Goal: Task Accomplishment & Management: Complete application form

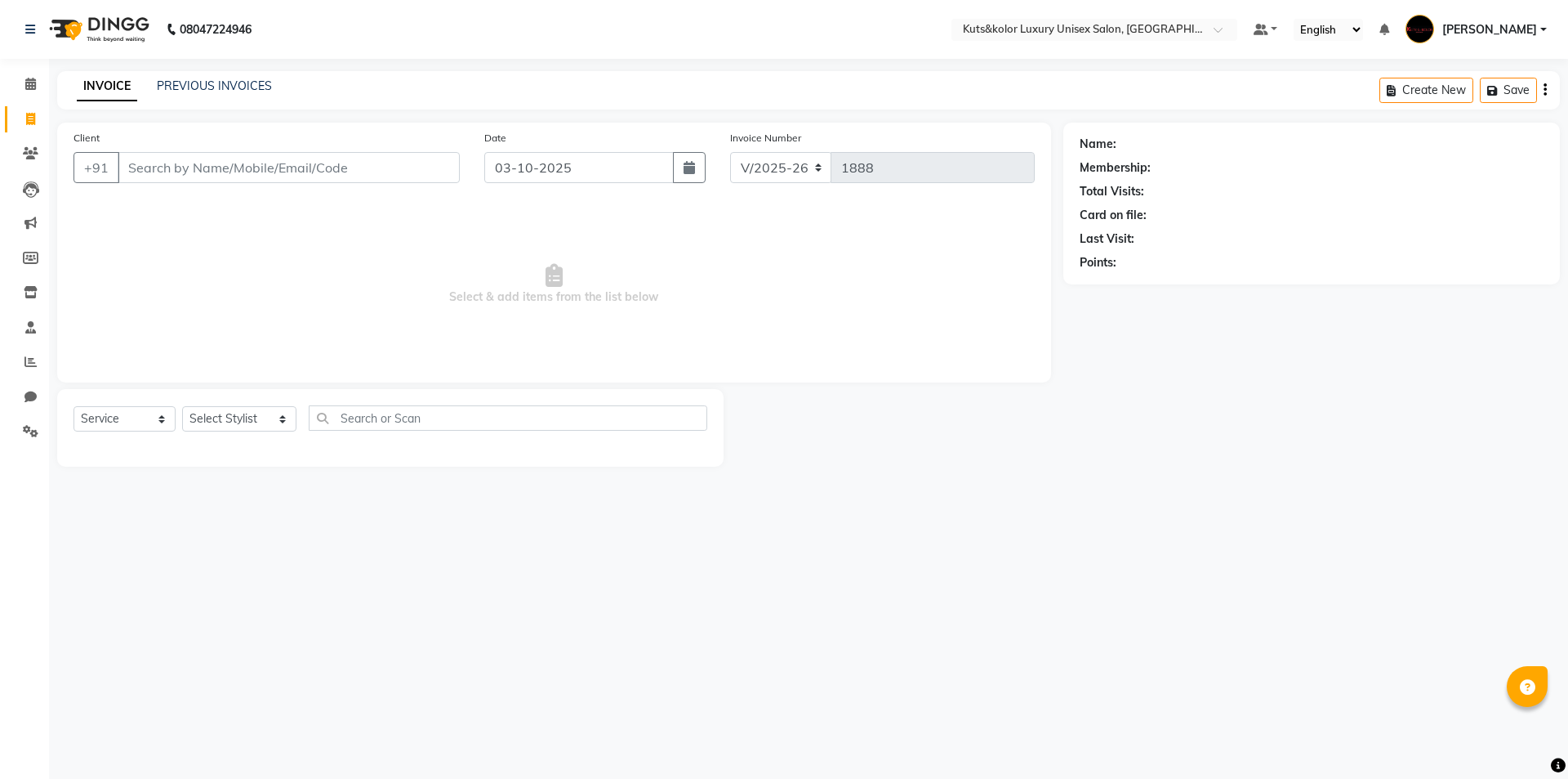
select select "7374"
select select "service"
click at [220, 84] on link "PREVIOUS INVOICES" at bounding box center [214, 85] width 115 height 14
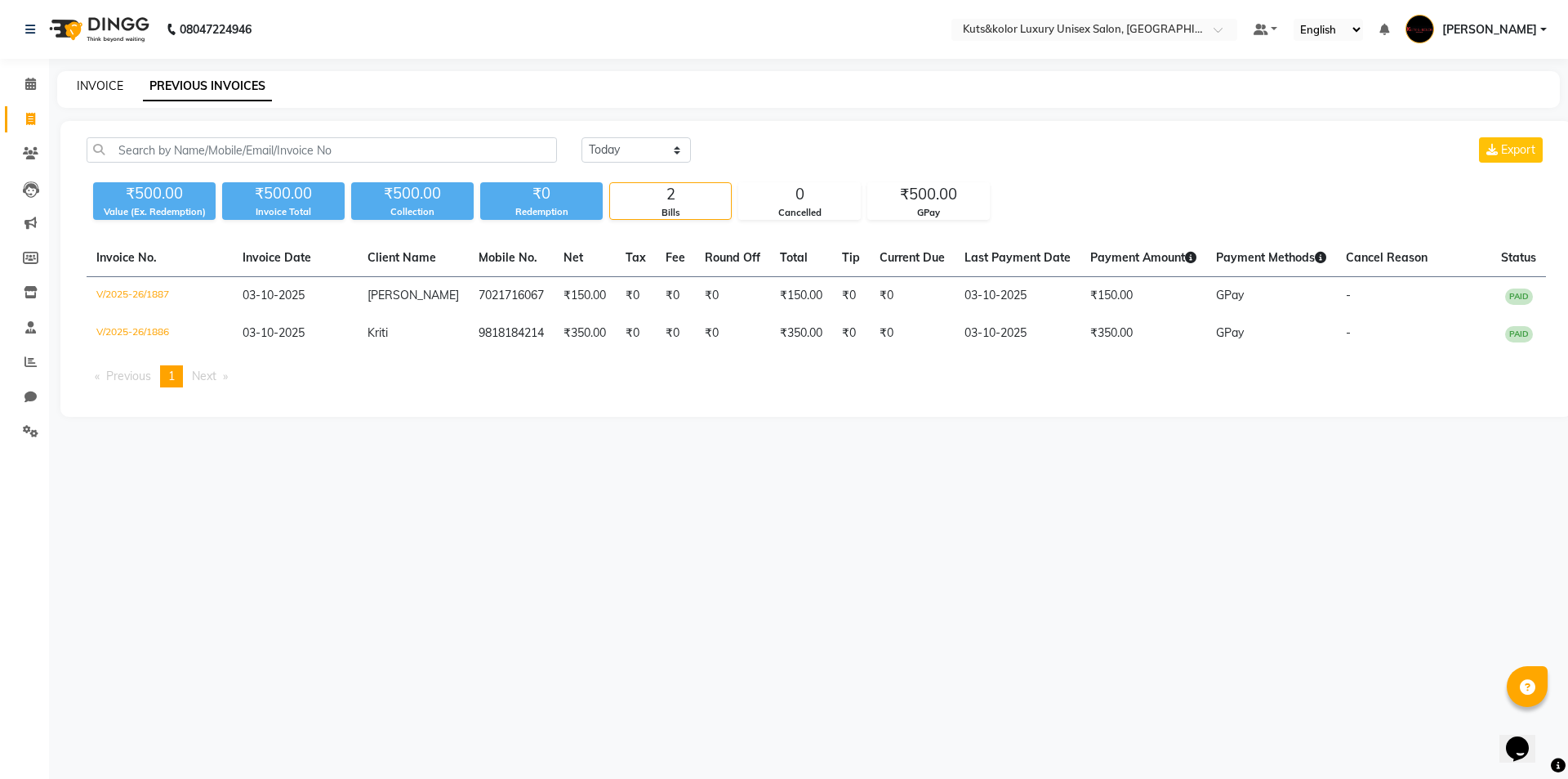
click at [109, 86] on link "INVOICE" at bounding box center [99, 85] width 47 height 14
select select "7374"
select select "service"
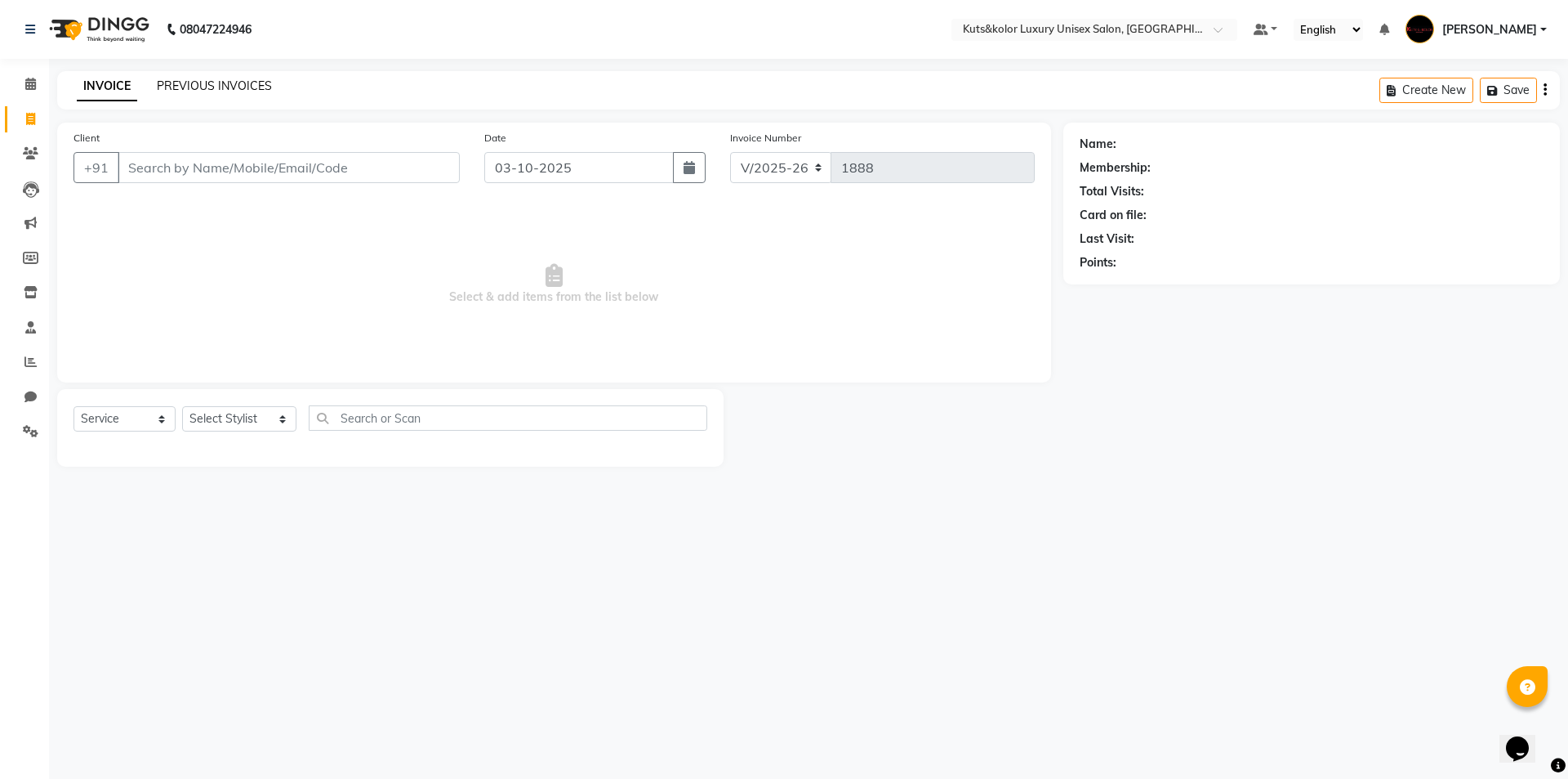
click at [190, 82] on link "PREVIOUS INVOICES" at bounding box center [214, 85] width 115 height 14
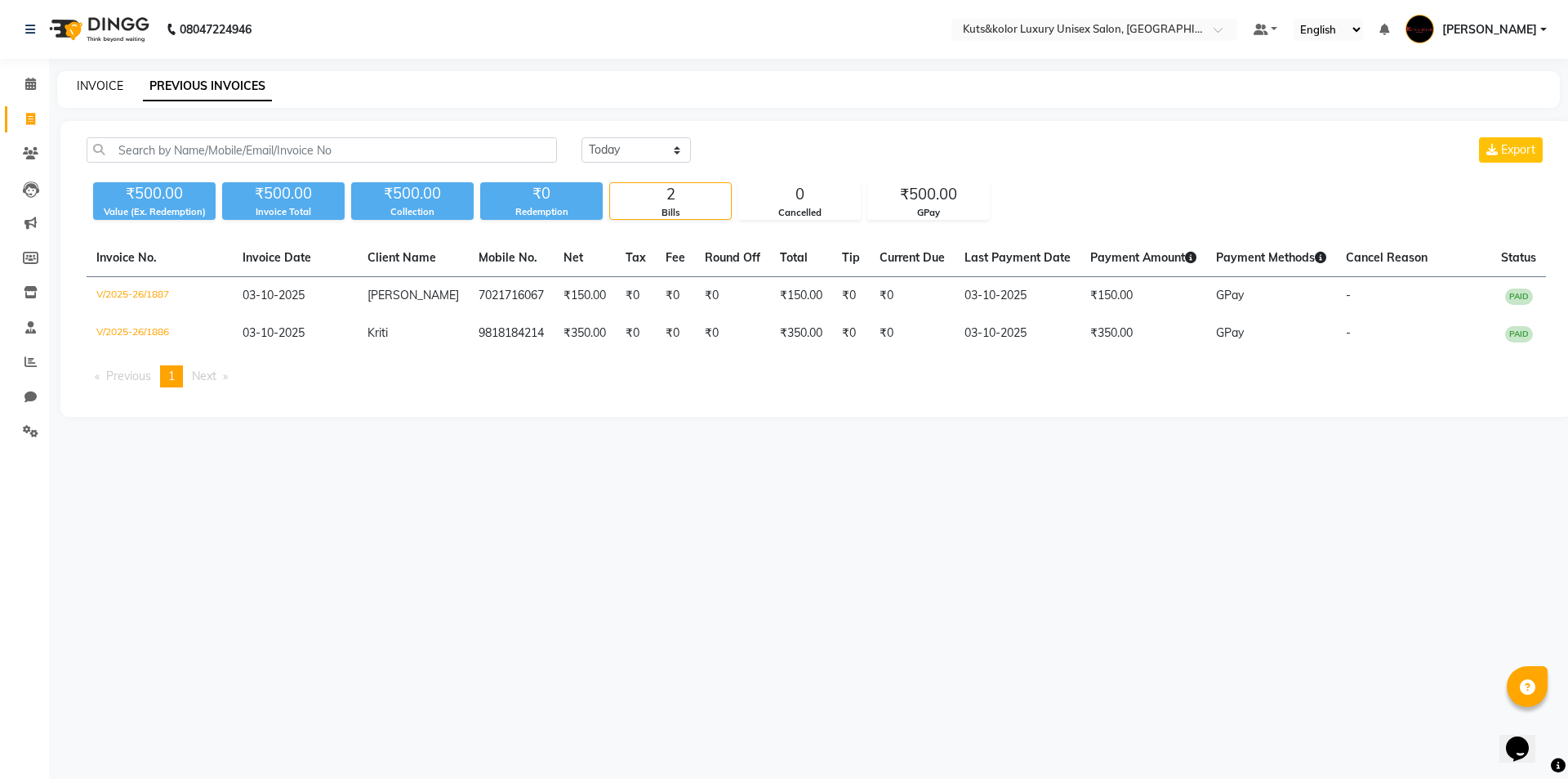
click at [94, 81] on link "INVOICE" at bounding box center [99, 85] width 47 height 14
select select "service"
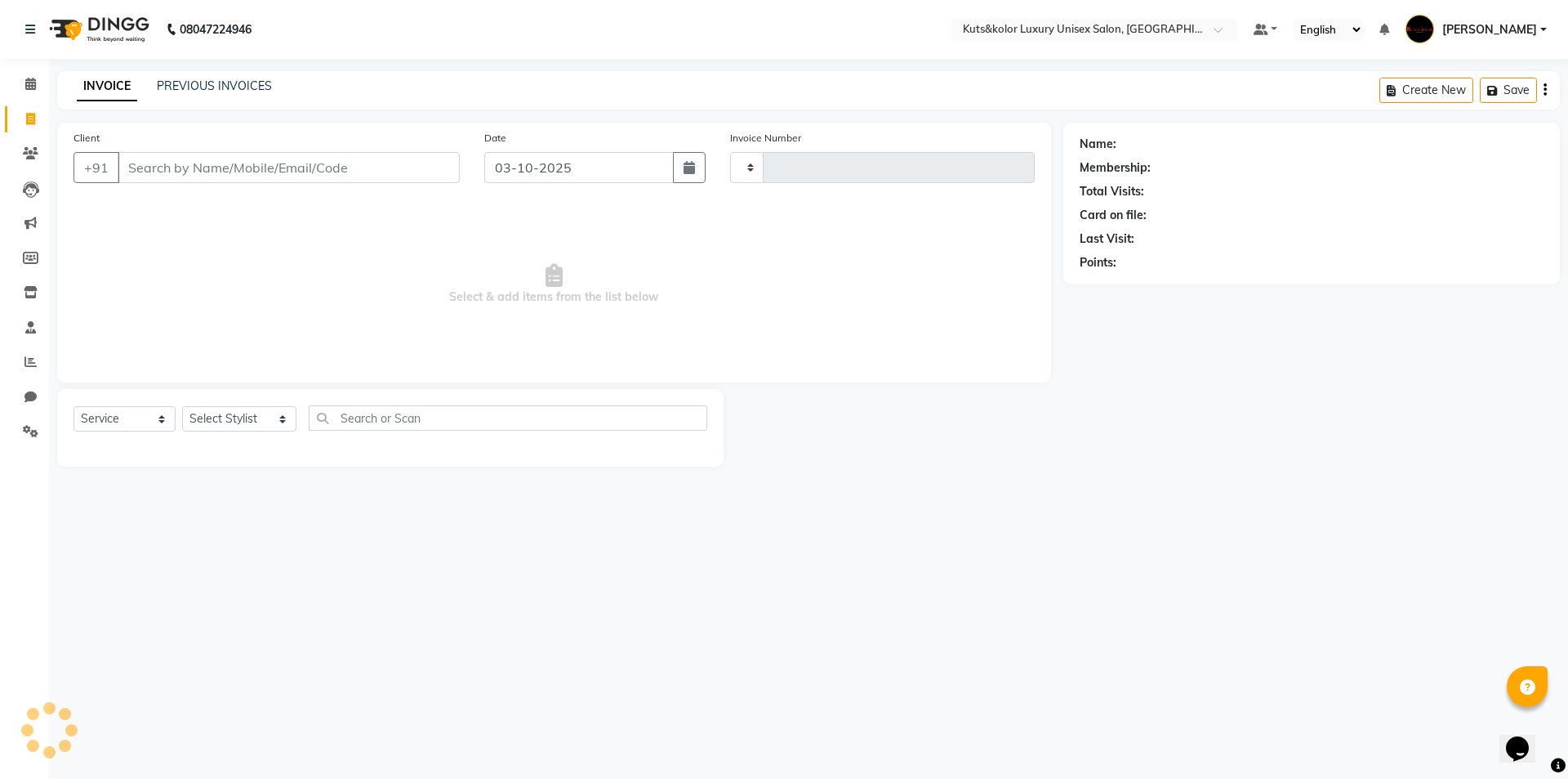
click at [194, 178] on input "Client" at bounding box center [288, 167] width 343 height 32
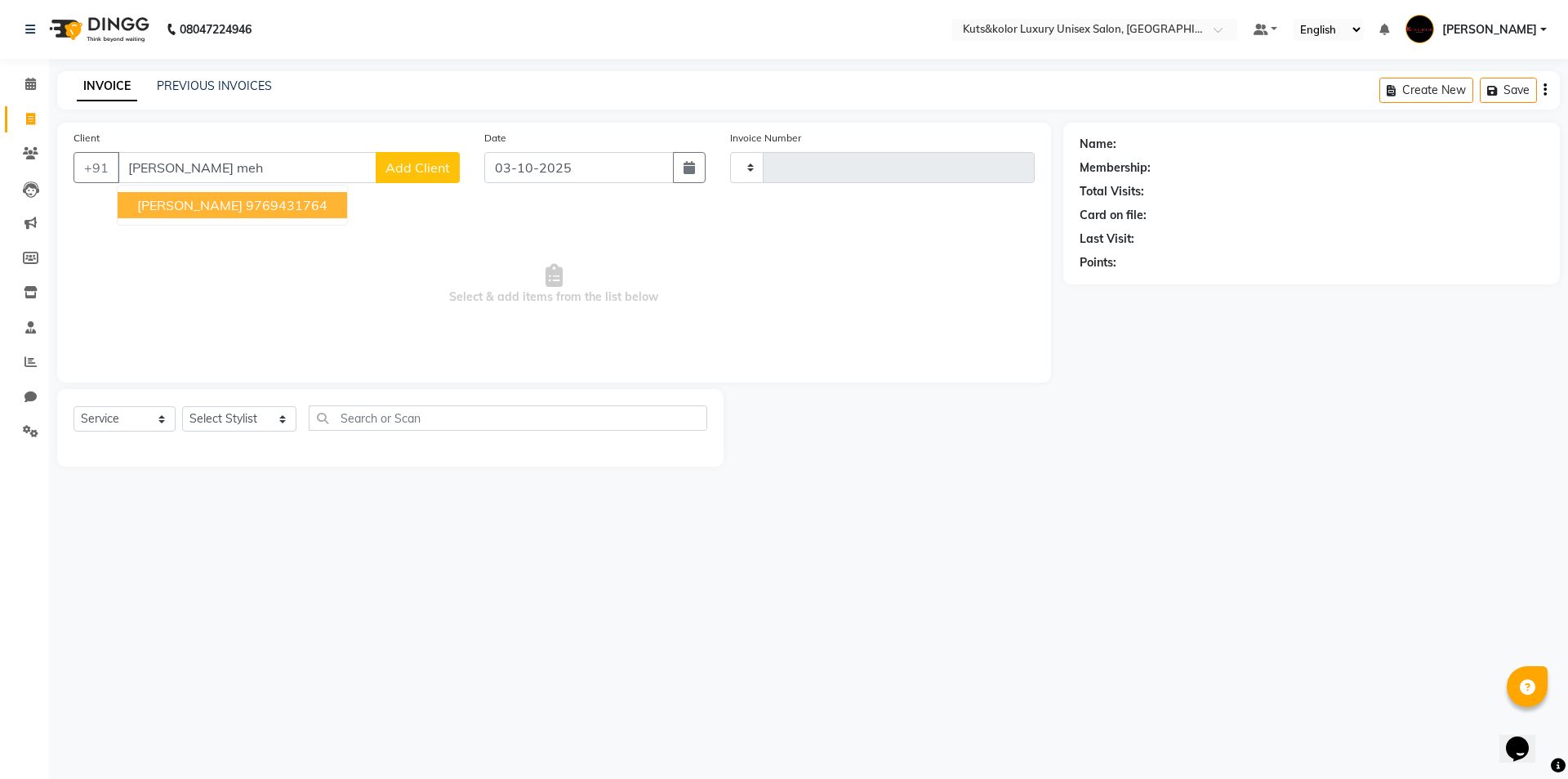
click at [238, 196] on button "Priti Mehta 9769431764" at bounding box center [232, 204] width 230 height 26
type input "9769431764"
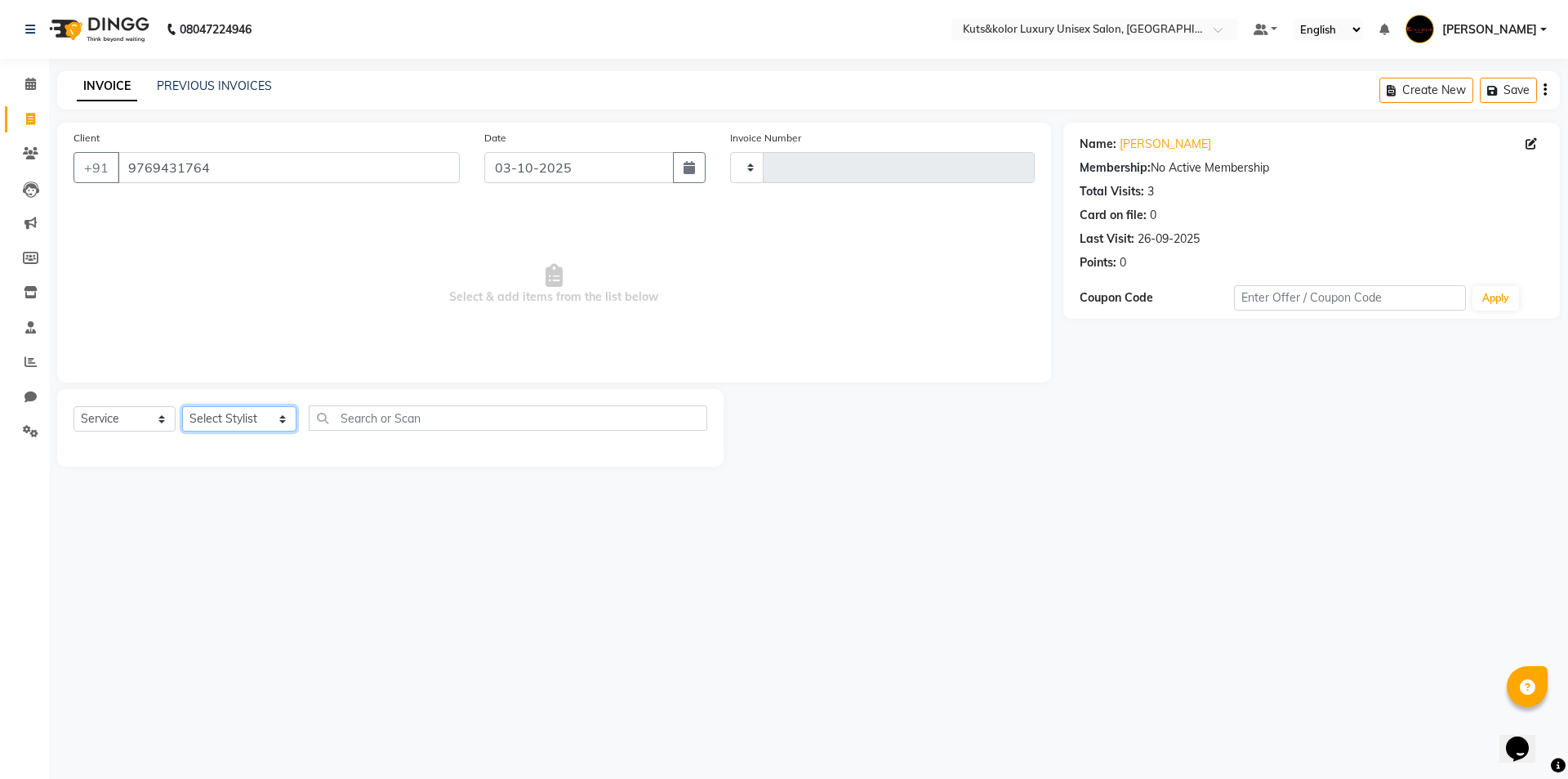
click at [219, 430] on select "Select Stylist aman [PERSON_NAME] beautiction [PERSON_NAME] Jyoti - Btn [PERSON…" at bounding box center [240, 418] width 115 height 26
select select "67688"
click at [182, 406] on select "Select Stylist aman [PERSON_NAME] beautiction [PERSON_NAME] Jyoti - Btn [PERSON…" at bounding box center [240, 418] width 115 height 26
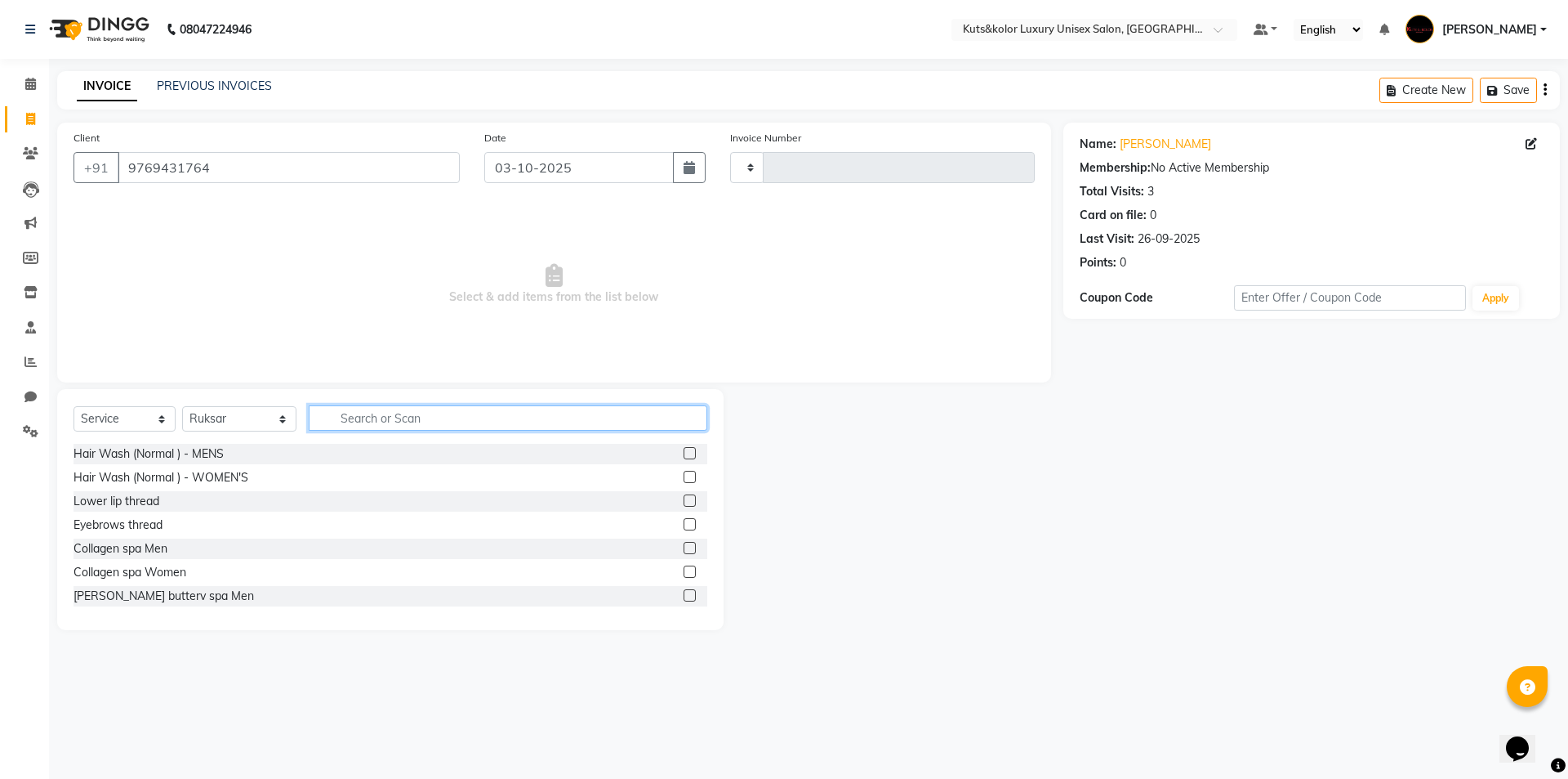
click at [360, 418] on input "text" at bounding box center [509, 418] width 399 height 26
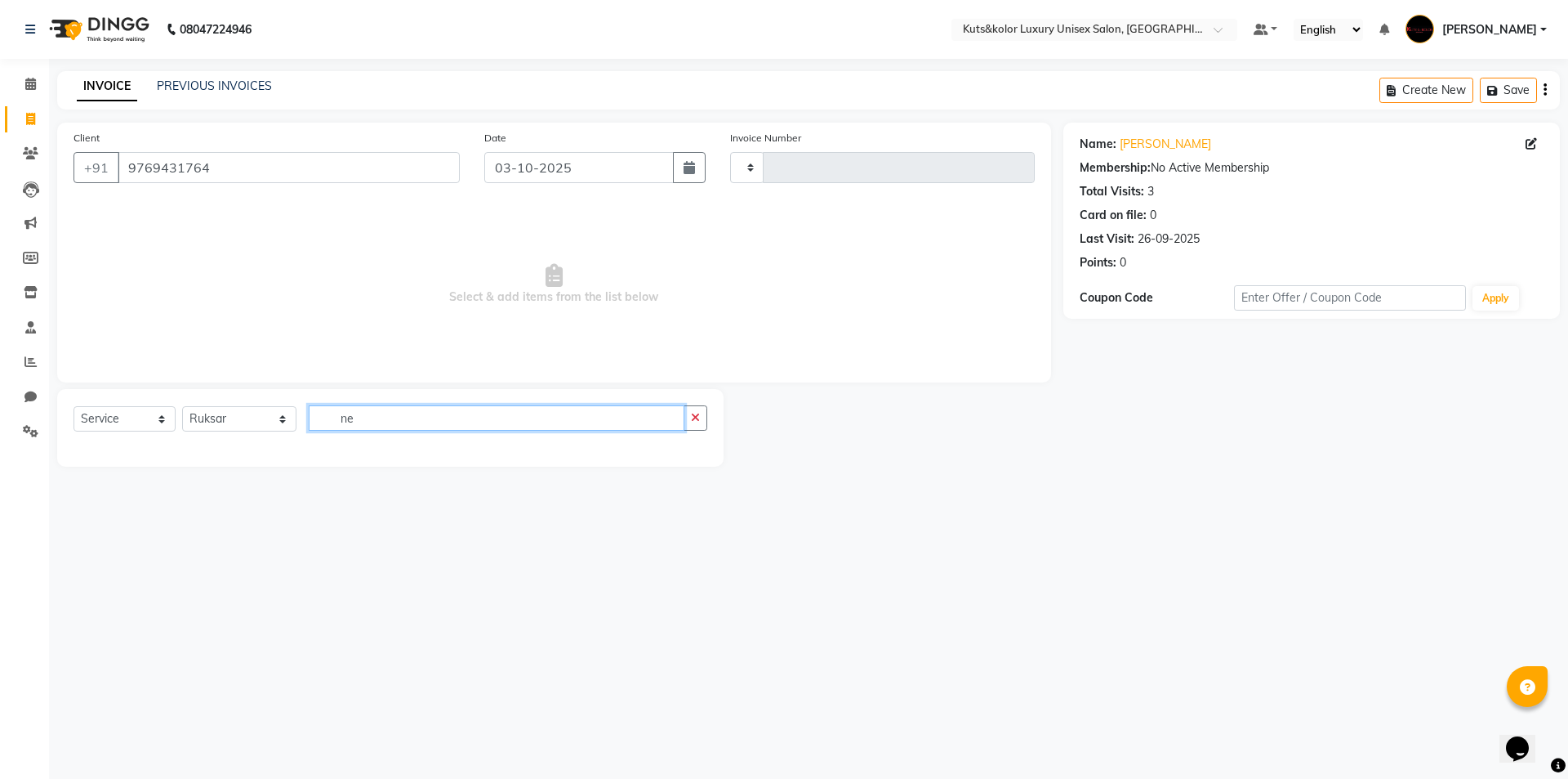
type input "n"
type input "cut fi"
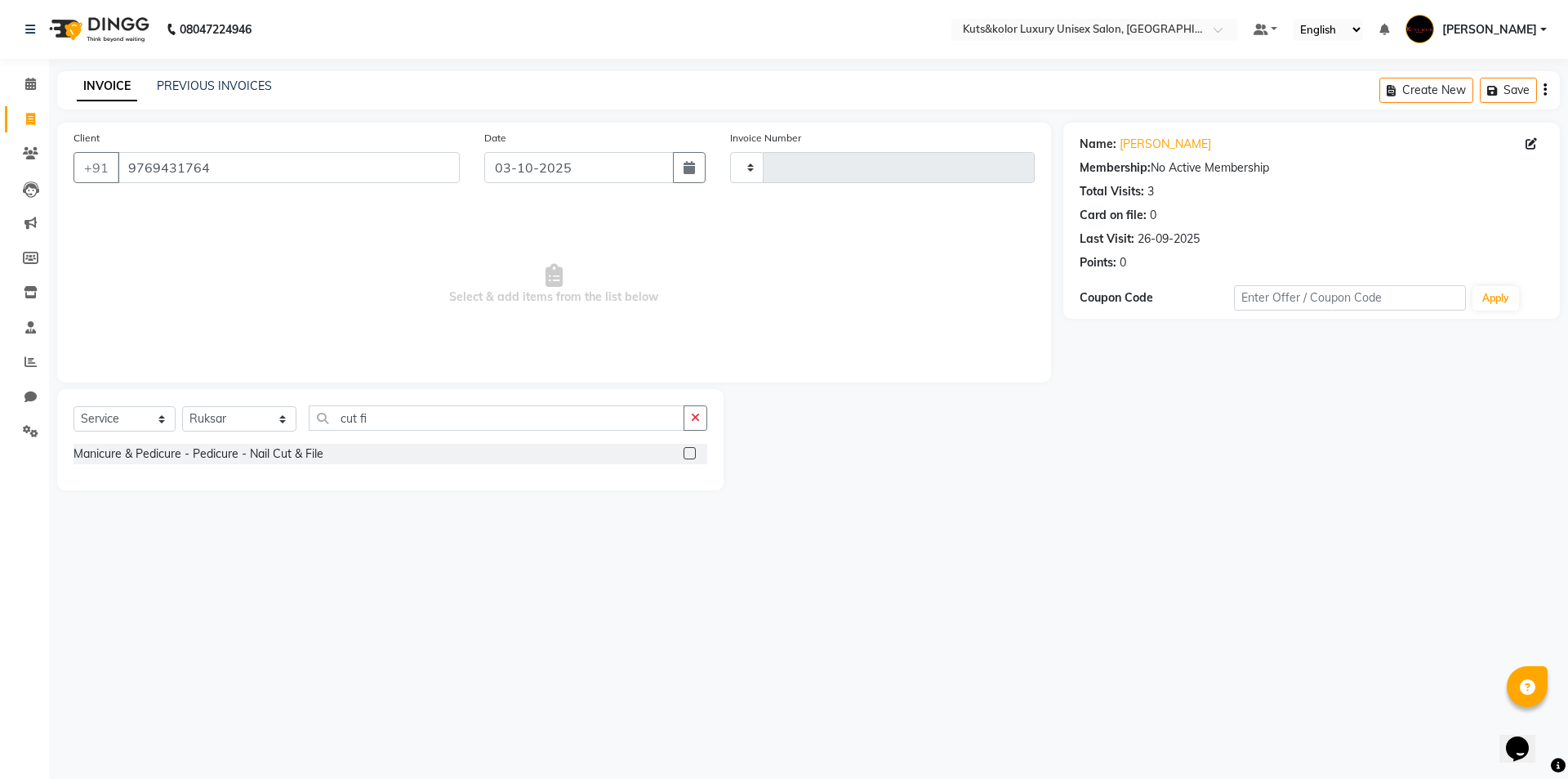
click at [688, 457] on label at bounding box center [689, 453] width 12 height 12
click at [688, 457] on input "checkbox" at bounding box center [688, 453] width 10 height 11
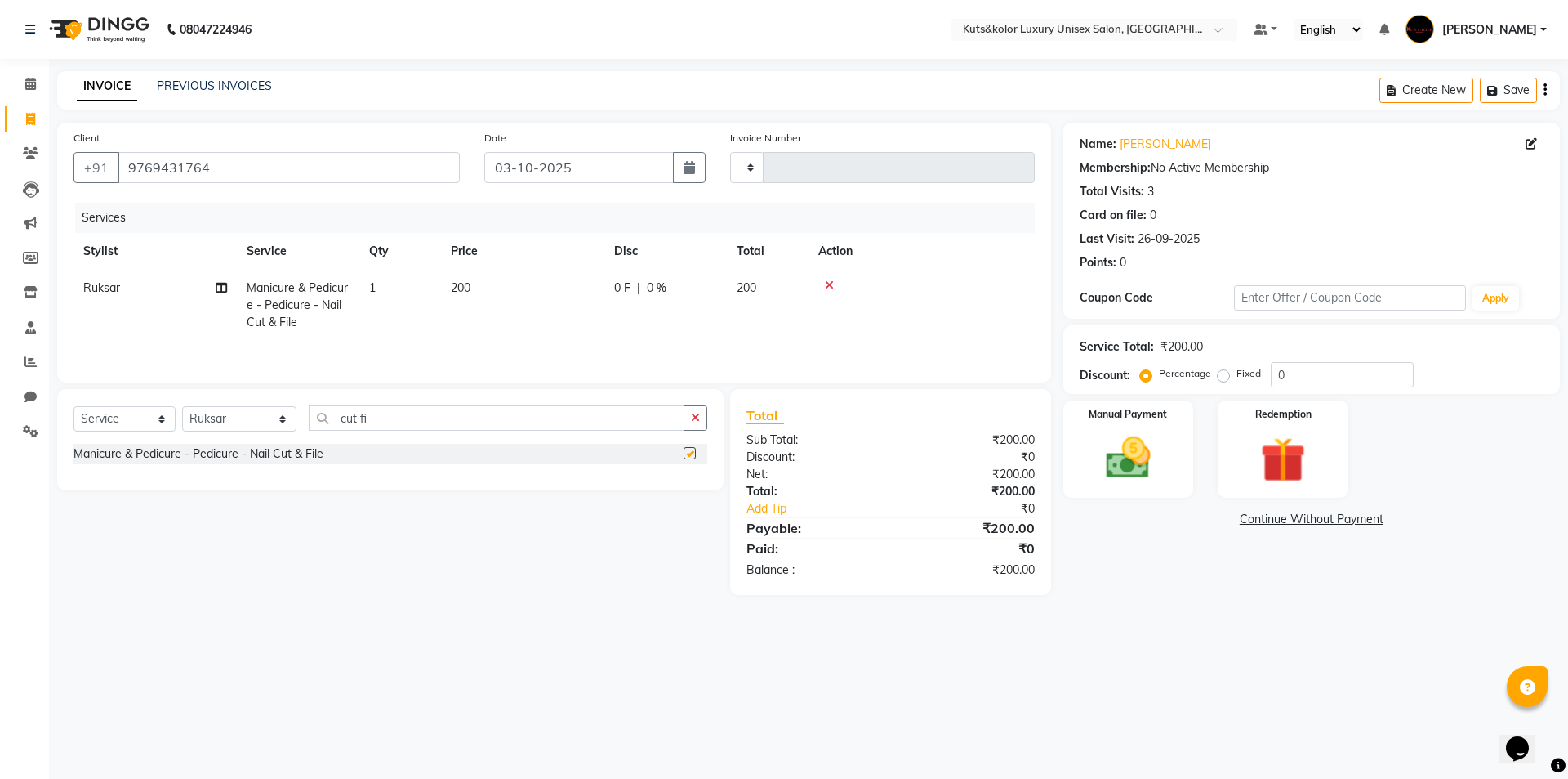
checkbox input "false"
click at [519, 300] on td "200" at bounding box center [522, 305] width 163 height 71
select select "67688"
click at [596, 292] on input "200" at bounding box center [599, 292] width 144 height 26
type input "2"
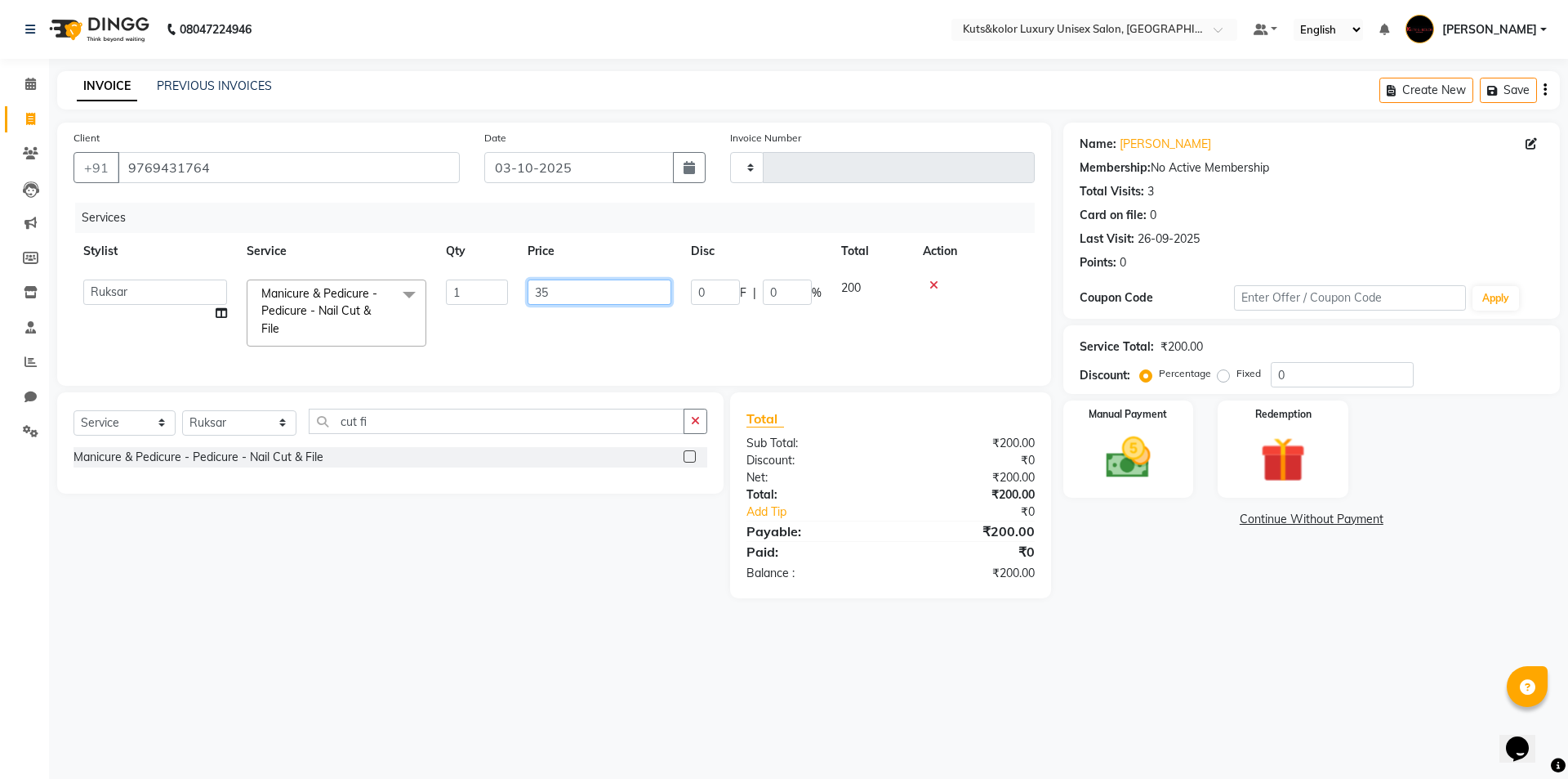
type input "350"
click at [1098, 460] on img at bounding box center [1129, 457] width 76 height 53
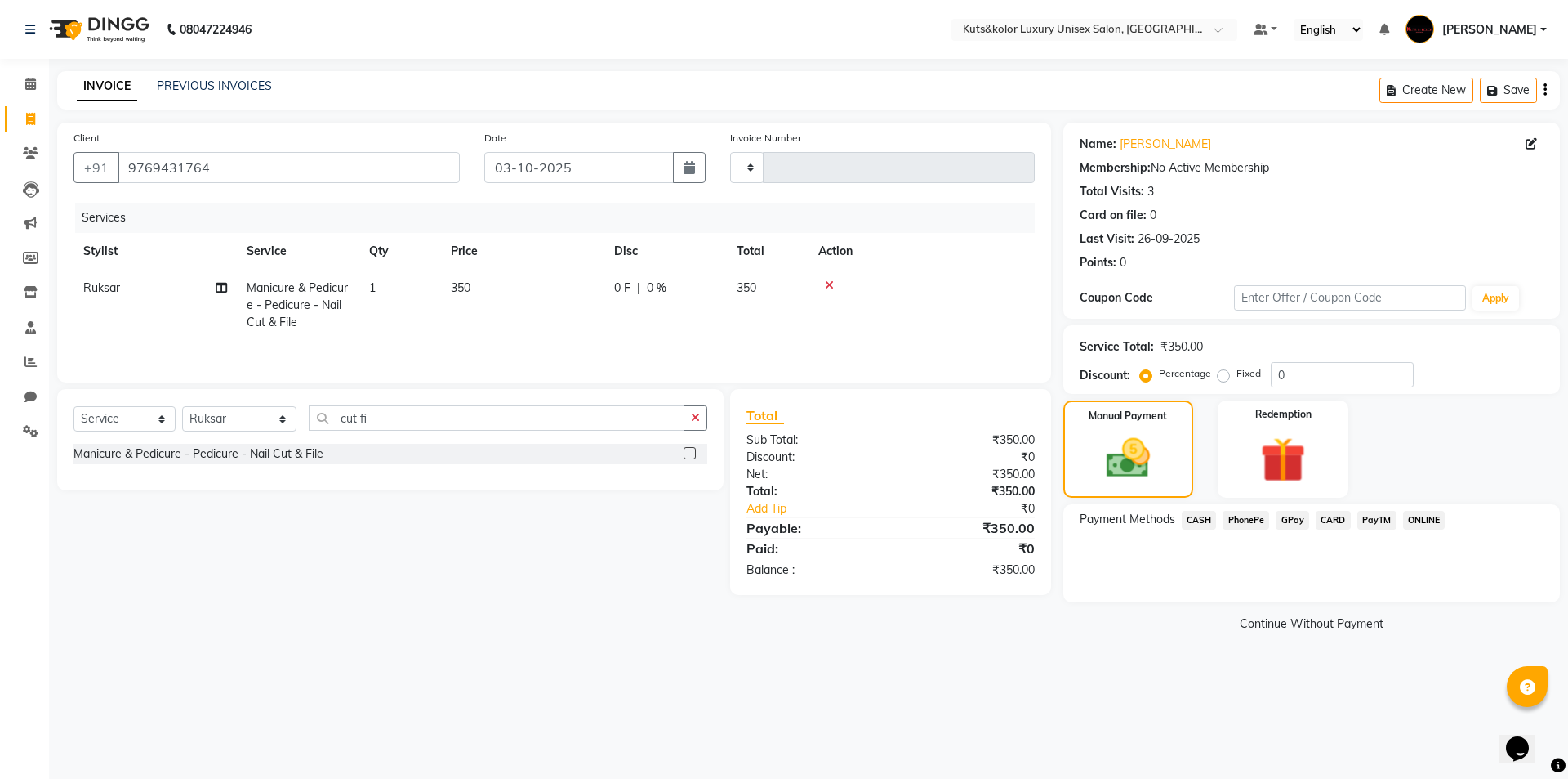
click at [1199, 520] on span "CASH" at bounding box center [1200, 520] width 35 height 19
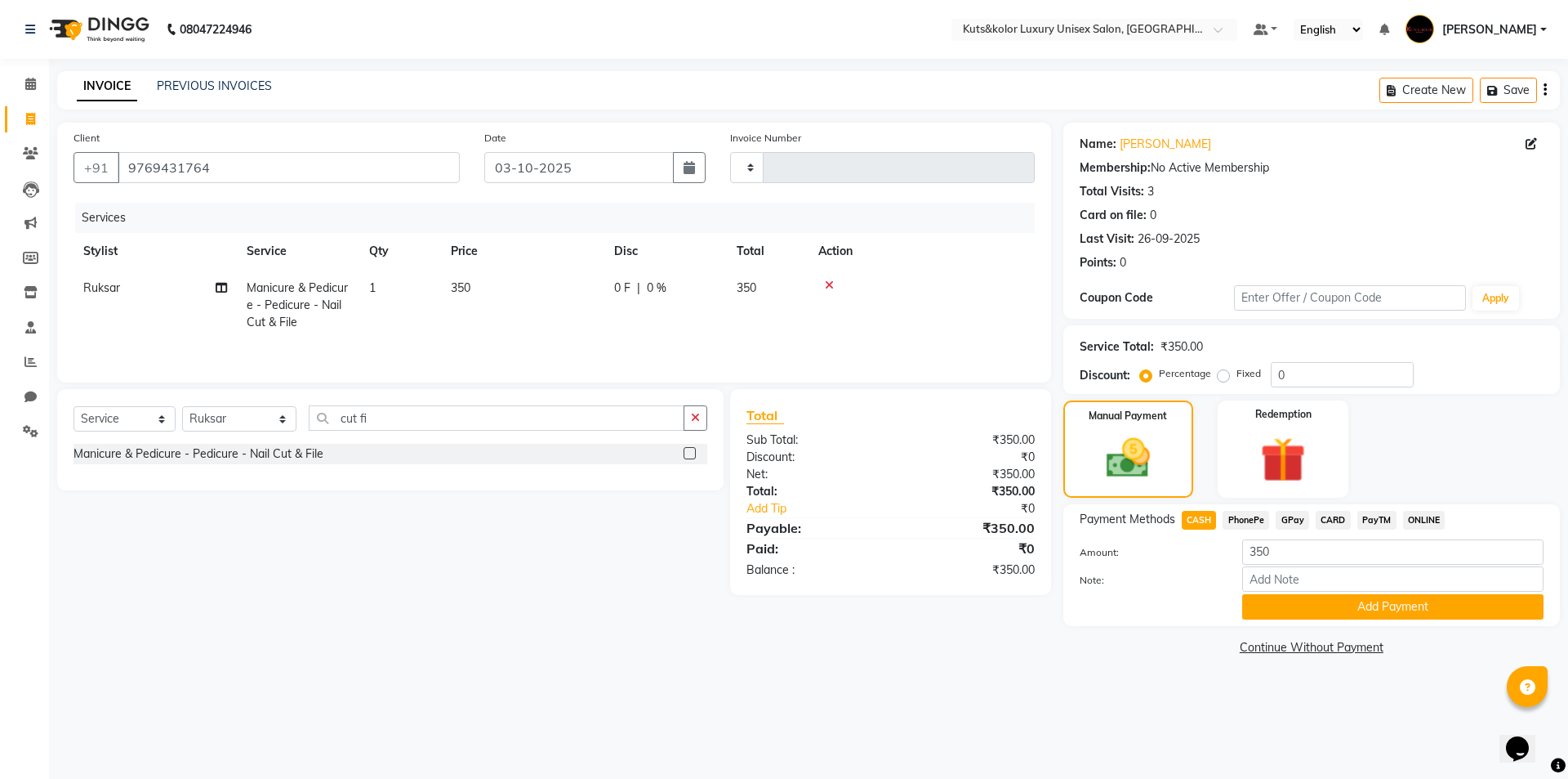
click at [1284, 621] on div "Payment Methods CASH PhonePe GPay CARD PayTM ONLINE Amount: 350 Note: Add Payme…" at bounding box center [1311, 565] width 496 height 122
click at [1288, 607] on button "Add Payment" at bounding box center [1393, 606] width 302 height 26
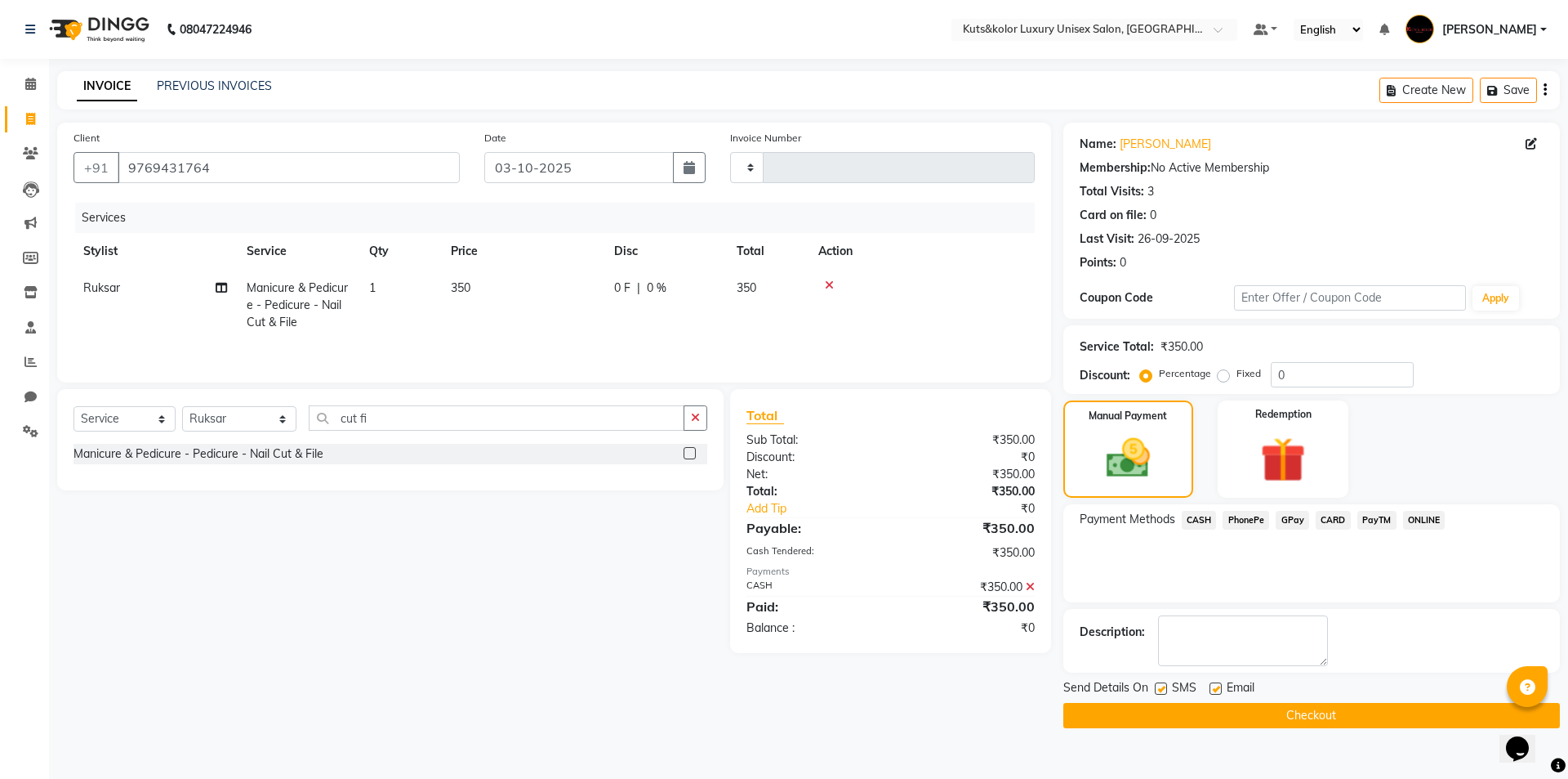
click at [1162, 693] on label at bounding box center [1160, 688] width 12 height 12
click at [1162, 693] on input "checkbox" at bounding box center [1160, 688] width 10 height 11
checkbox input "false"
click at [1143, 720] on button "Checkout" at bounding box center [1311, 715] width 496 height 26
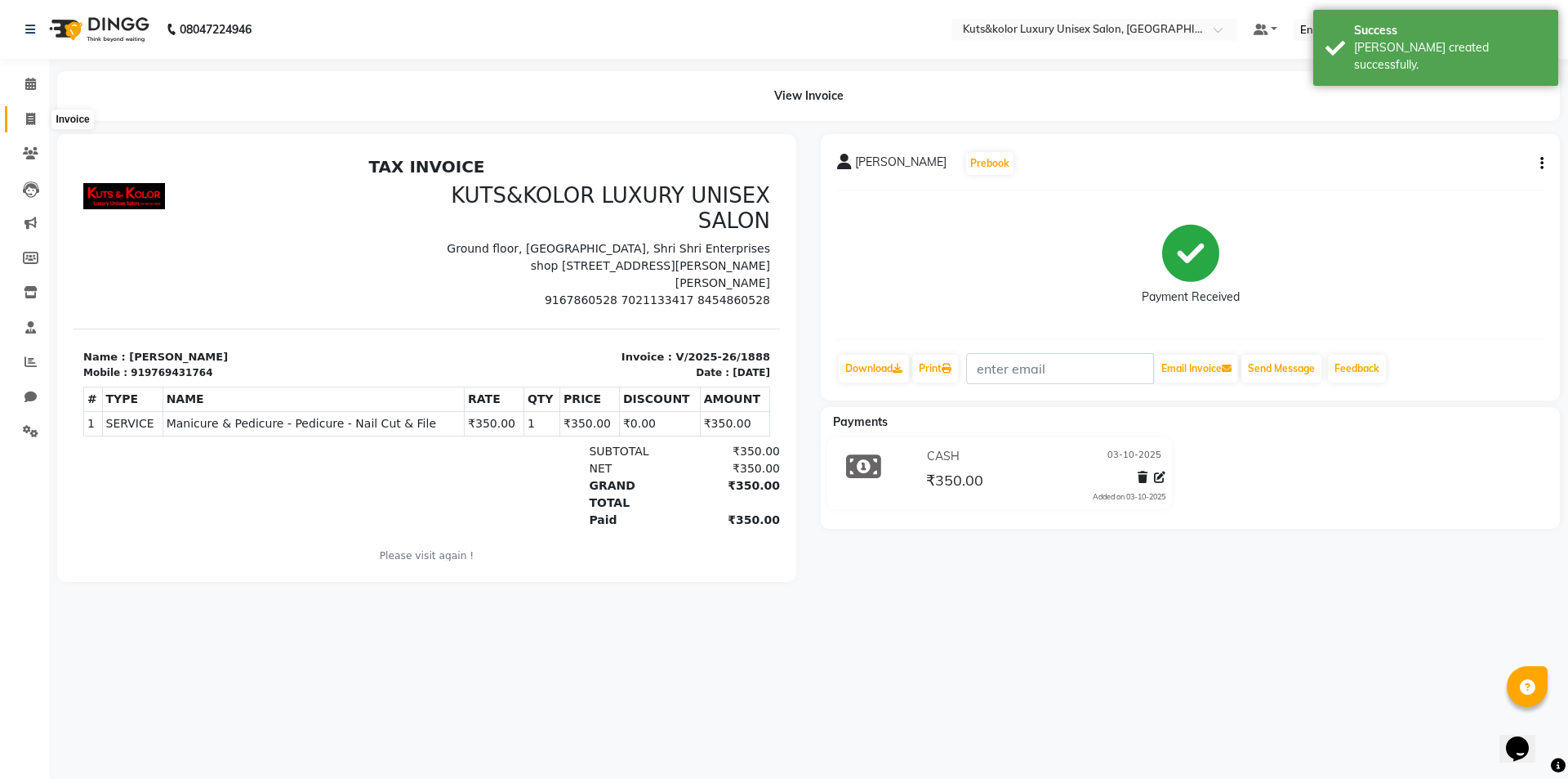
click at [31, 113] on icon at bounding box center [30, 118] width 9 height 12
select select "service"
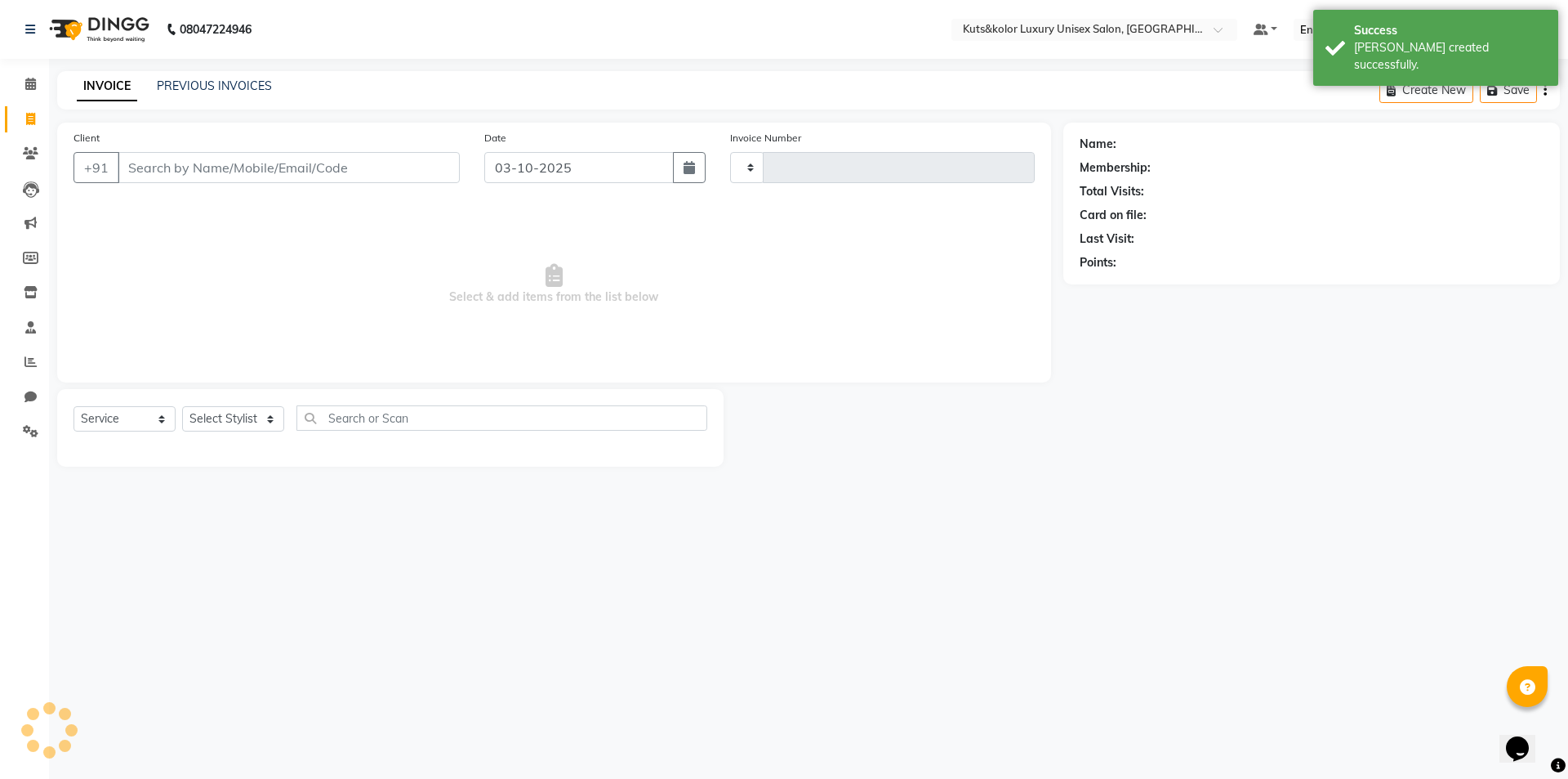
type input "1889"
select select "7374"
click at [188, 167] on input "Client" at bounding box center [288, 167] width 343 height 32
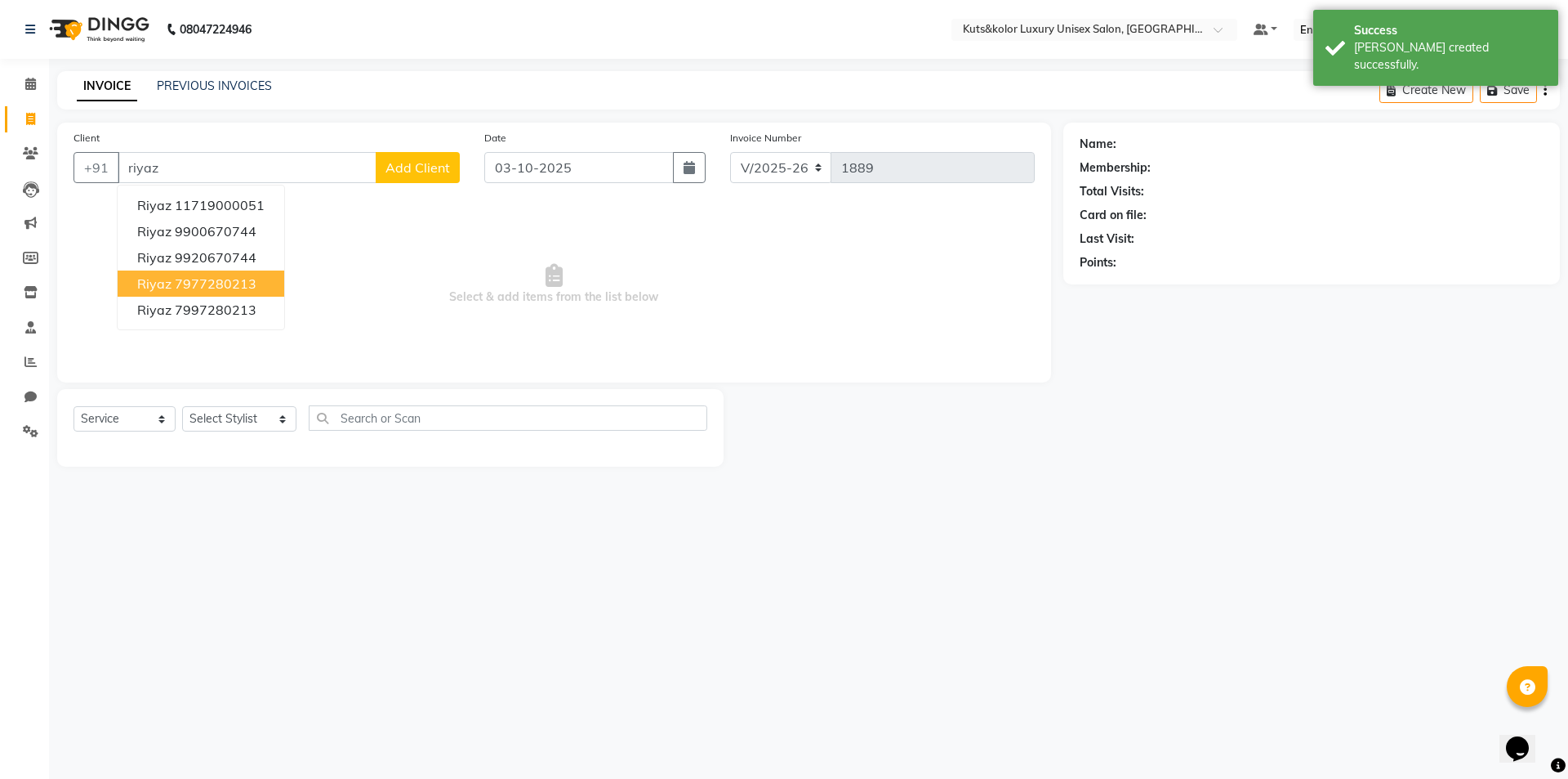
click at [230, 292] on button "Riyaz 7977280213" at bounding box center [200, 283] width 167 height 26
type input "7977280213"
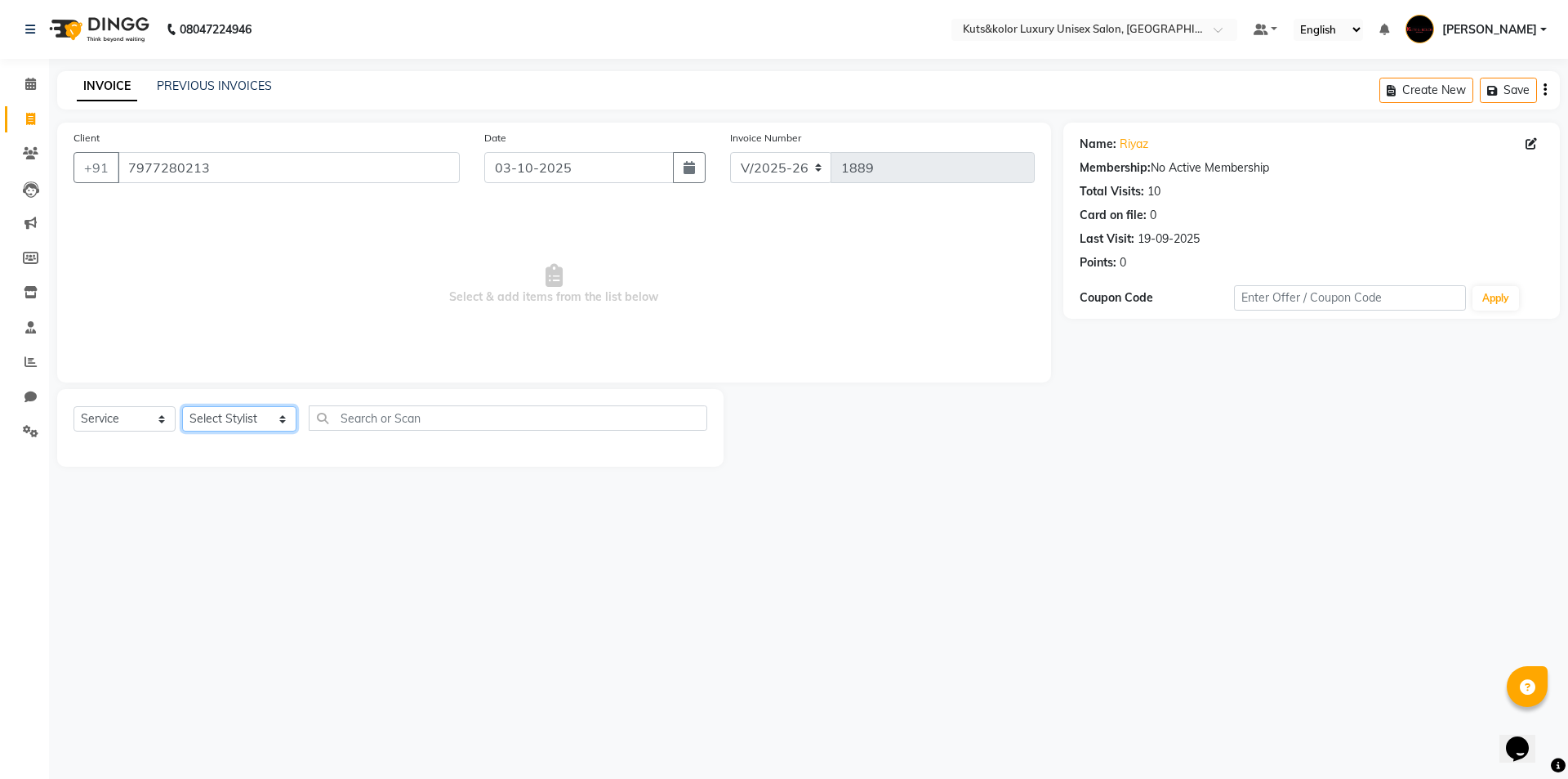
click at [261, 414] on select "Select Stylist aman [PERSON_NAME] beautiction [PERSON_NAME] Jyoti - Btn [PERSON…" at bounding box center [240, 418] width 115 height 26
select select "64396"
click at [182, 406] on select "Select Stylist aman [PERSON_NAME] beautiction [PERSON_NAME] Jyoti - Btn [PERSON…" at bounding box center [240, 418] width 115 height 26
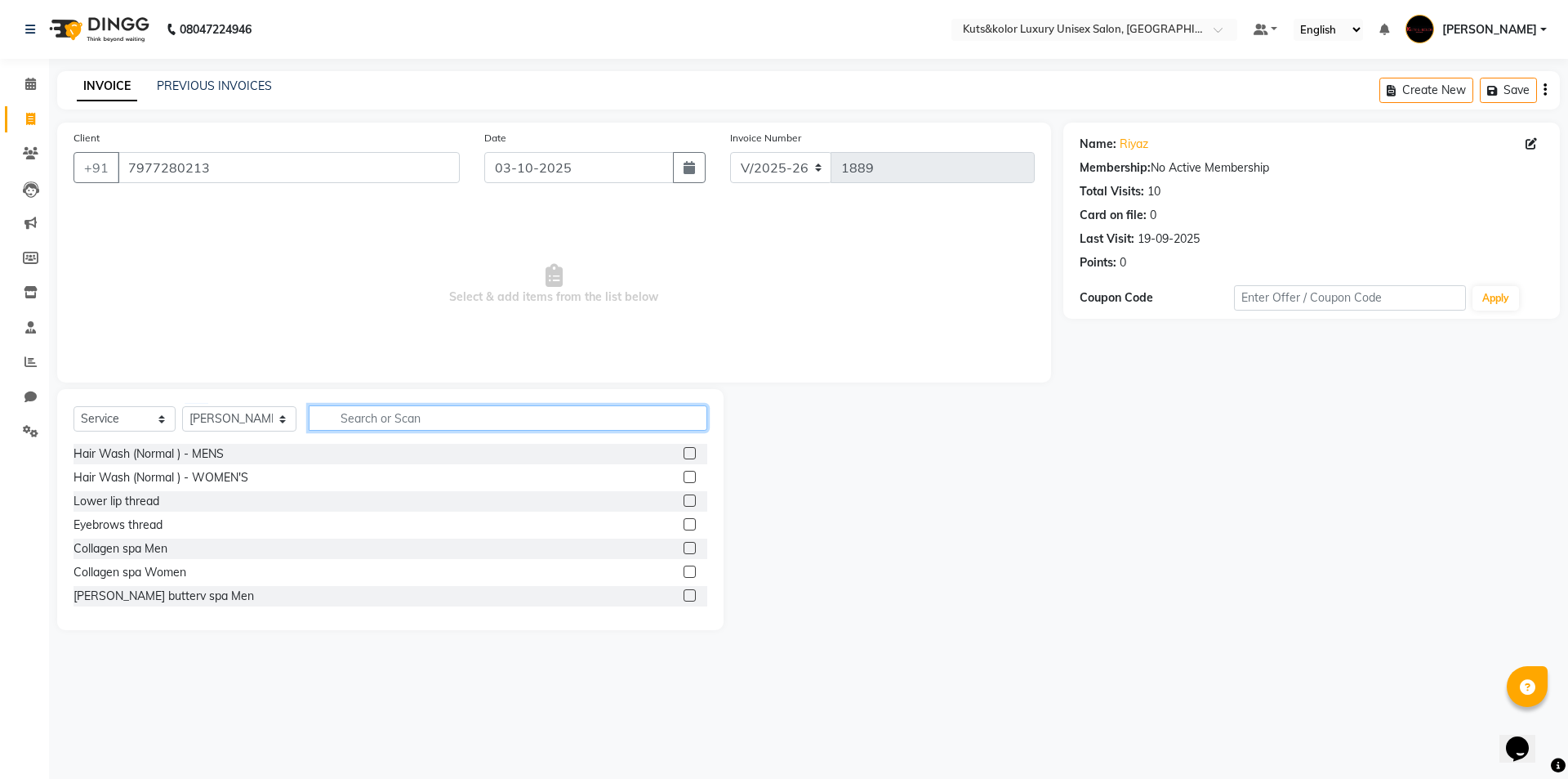
click at [462, 417] on input "text" at bounding box center [509, 418] width 399 height 26
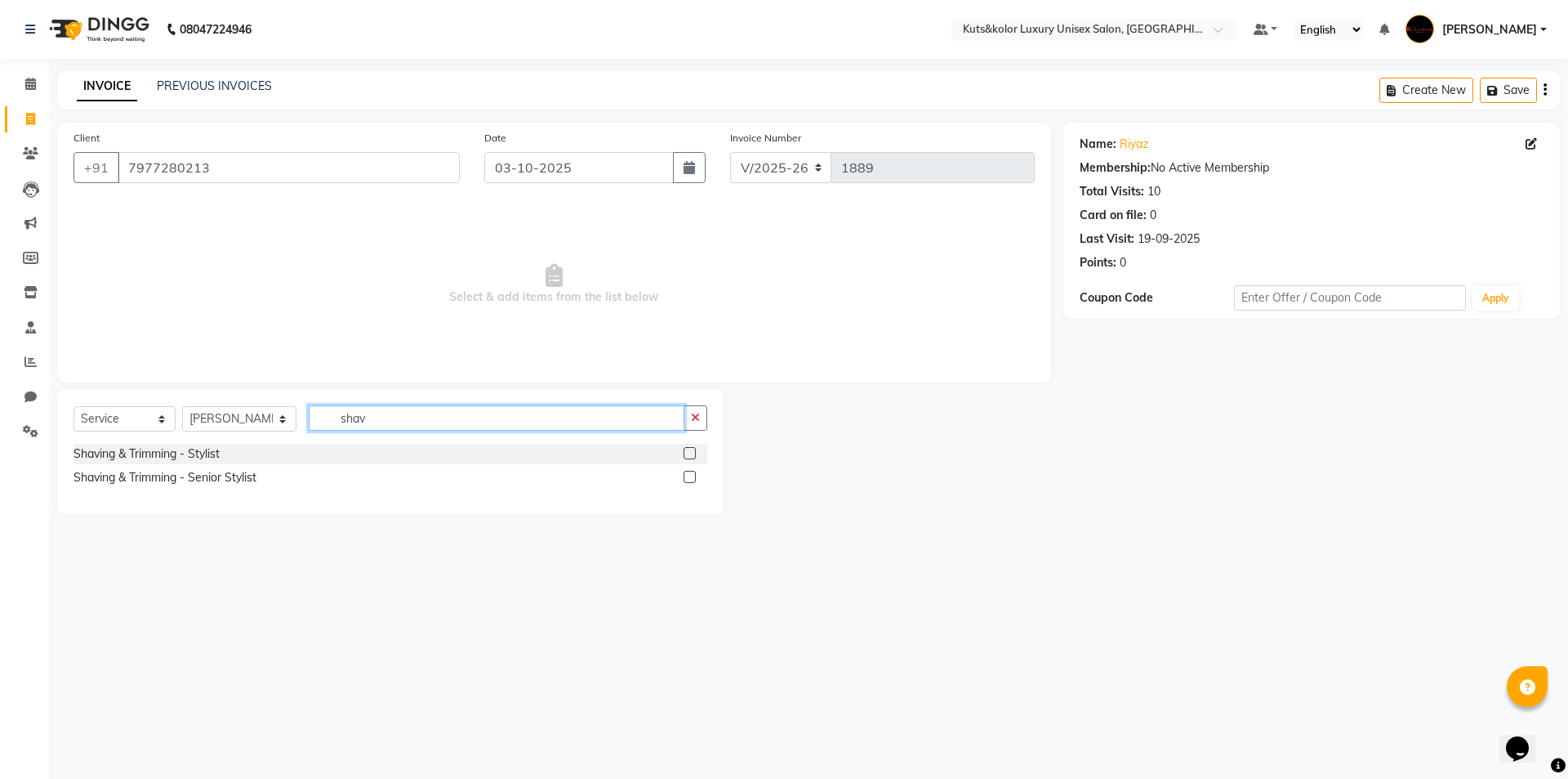
type input "shav"
click at [685, 477] on label at bounding box center [689, 476] width 12 height 12
click at [685, 477] on input "checkbox" at bounding box center [688, 477] width 10 height 11
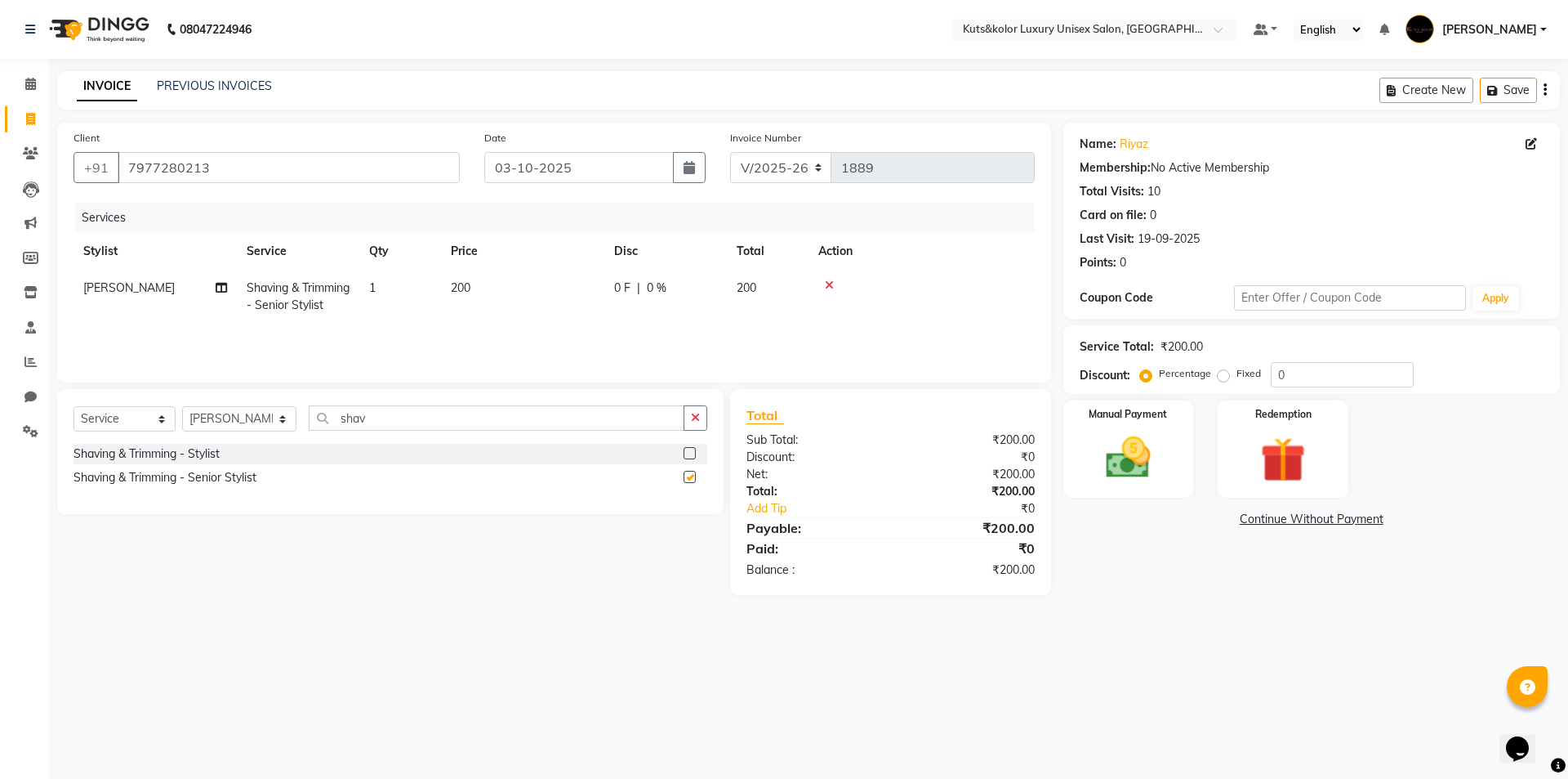
checkbox input "false"
click at [508, 288] on td "200" at bounding box center [522, 296] width 163 height 53
select select "64396"
click at [615, 297] on input "200" at bounding box center [599, 292] width 144 height 26
type input "2"
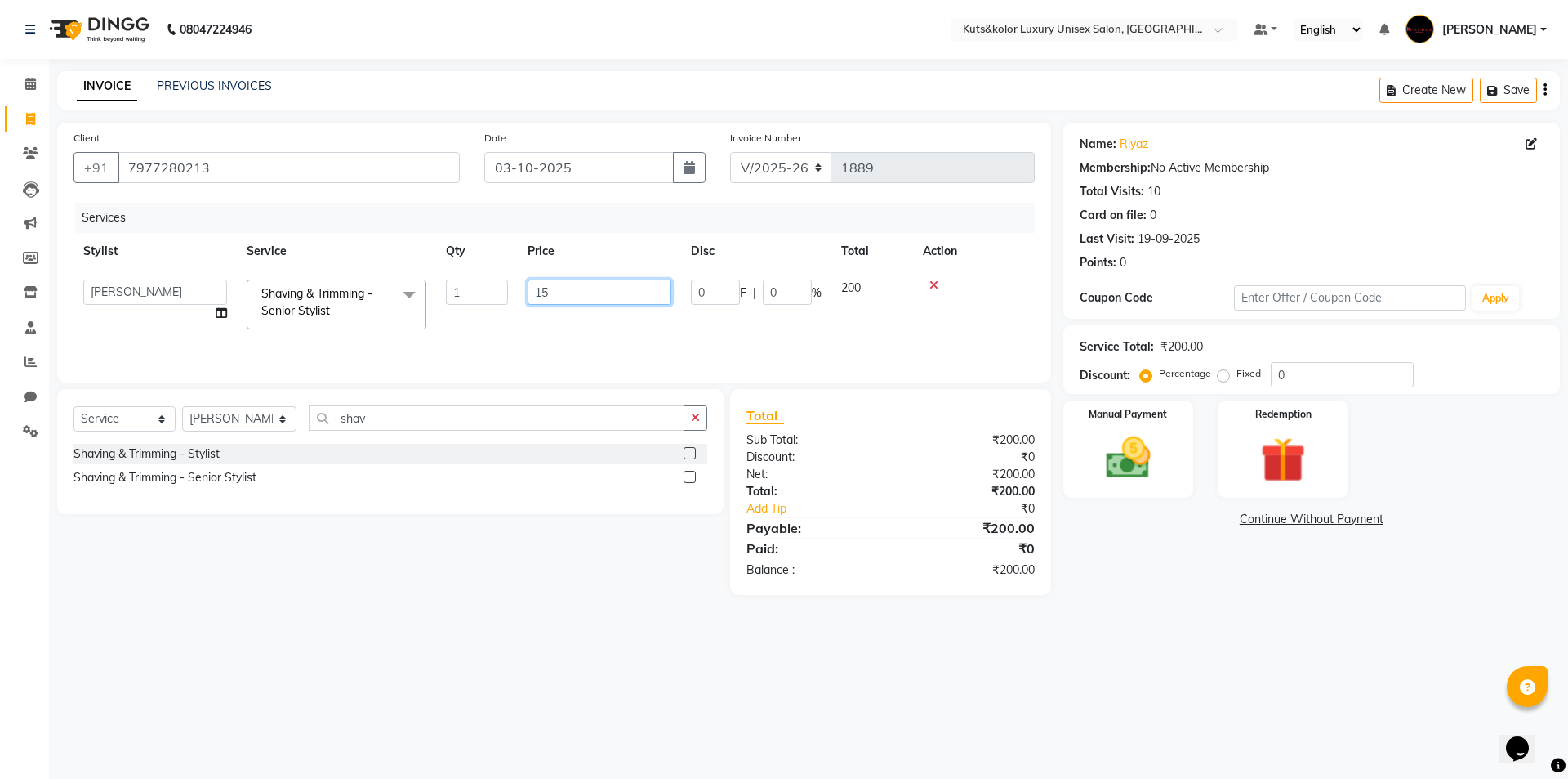
type input "150"
click at [1137, 469] on img at bounding box center [1129, 457] width 76 height 53
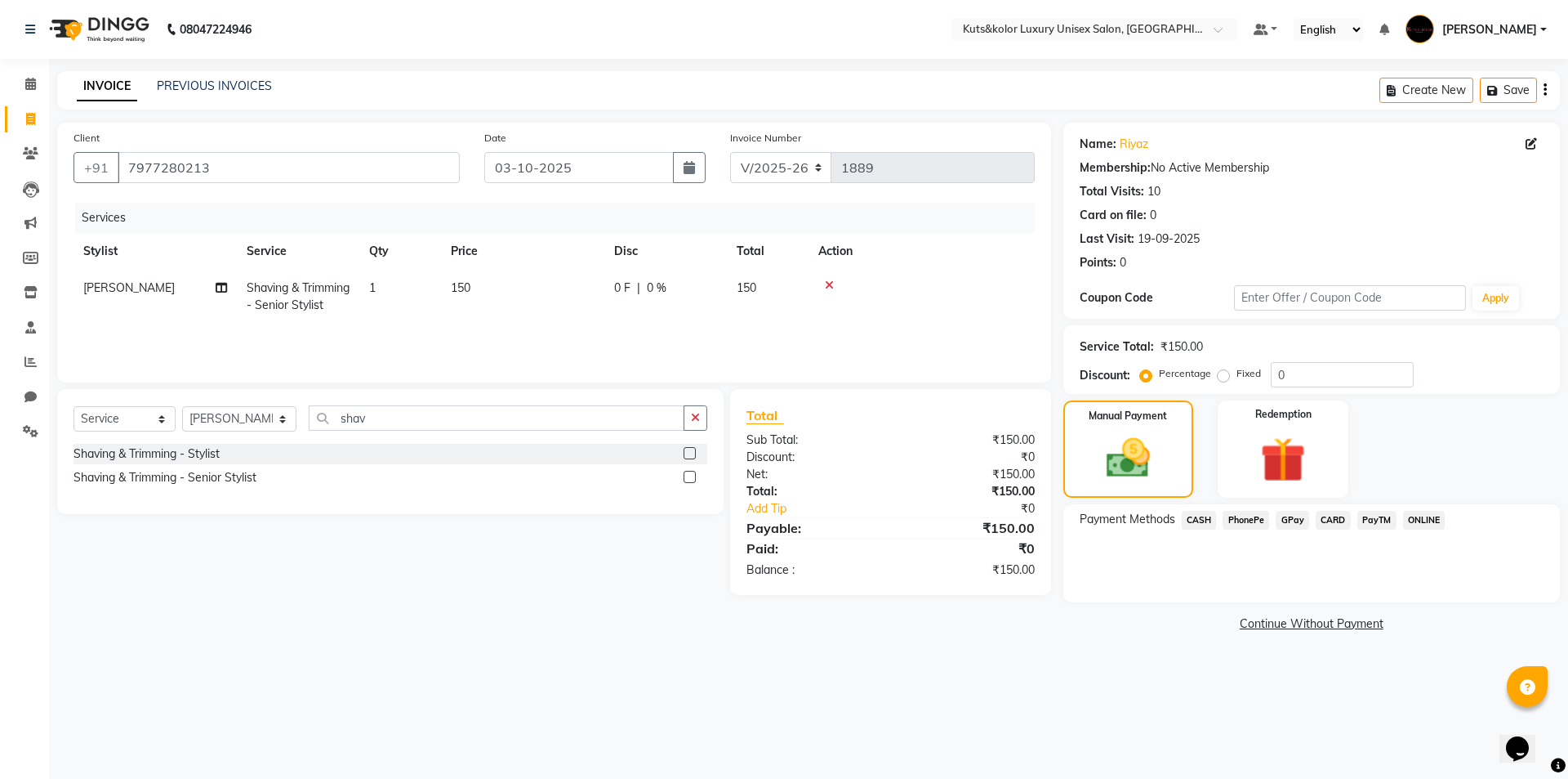
click at [1299, 519] on span "GPay" at bounding box center [1292, 520] width 33 height 19
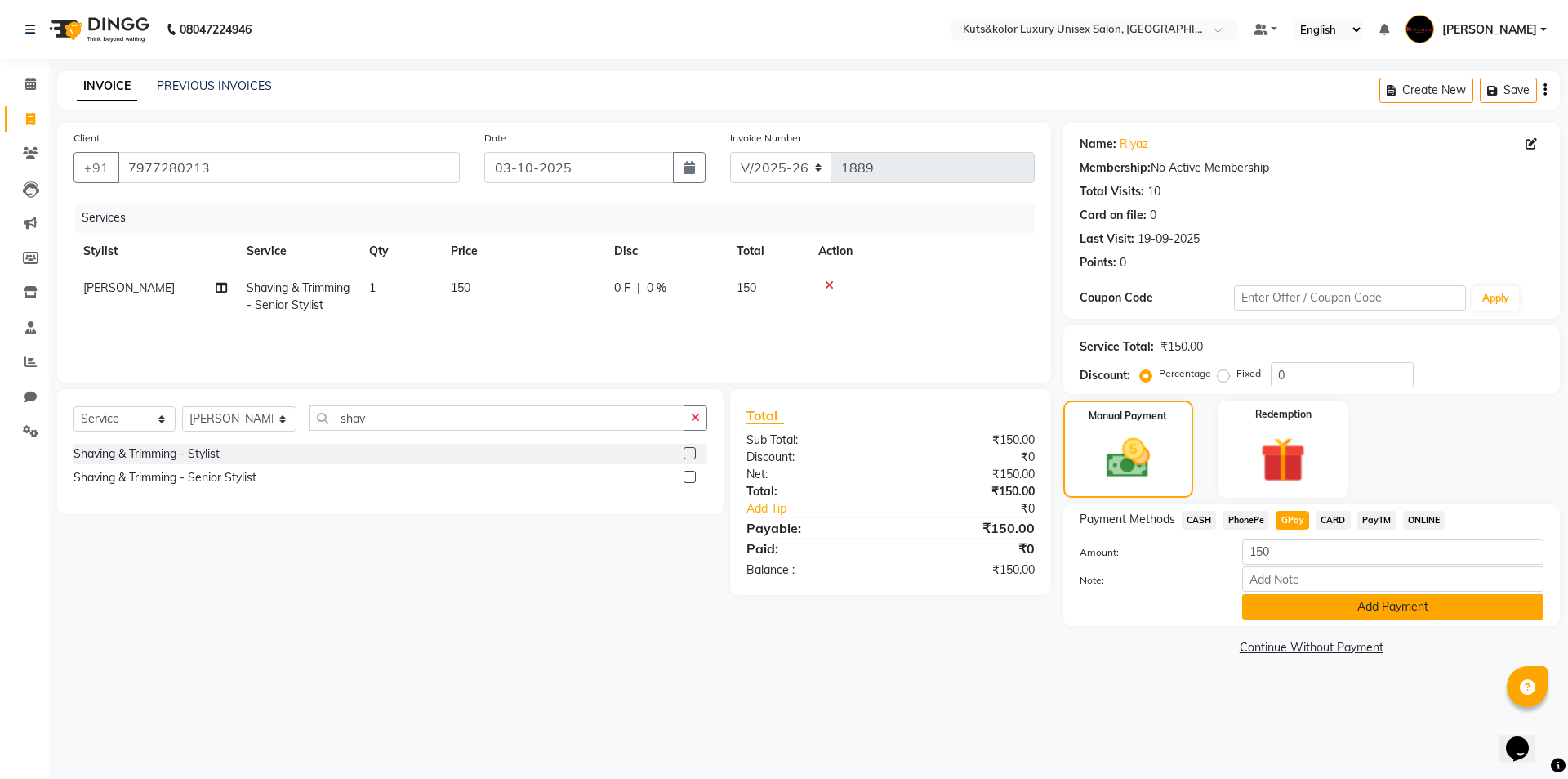
click at [1286, 619] on button "Add Payment" at bounding box center [1393, 606] width 302 height 26
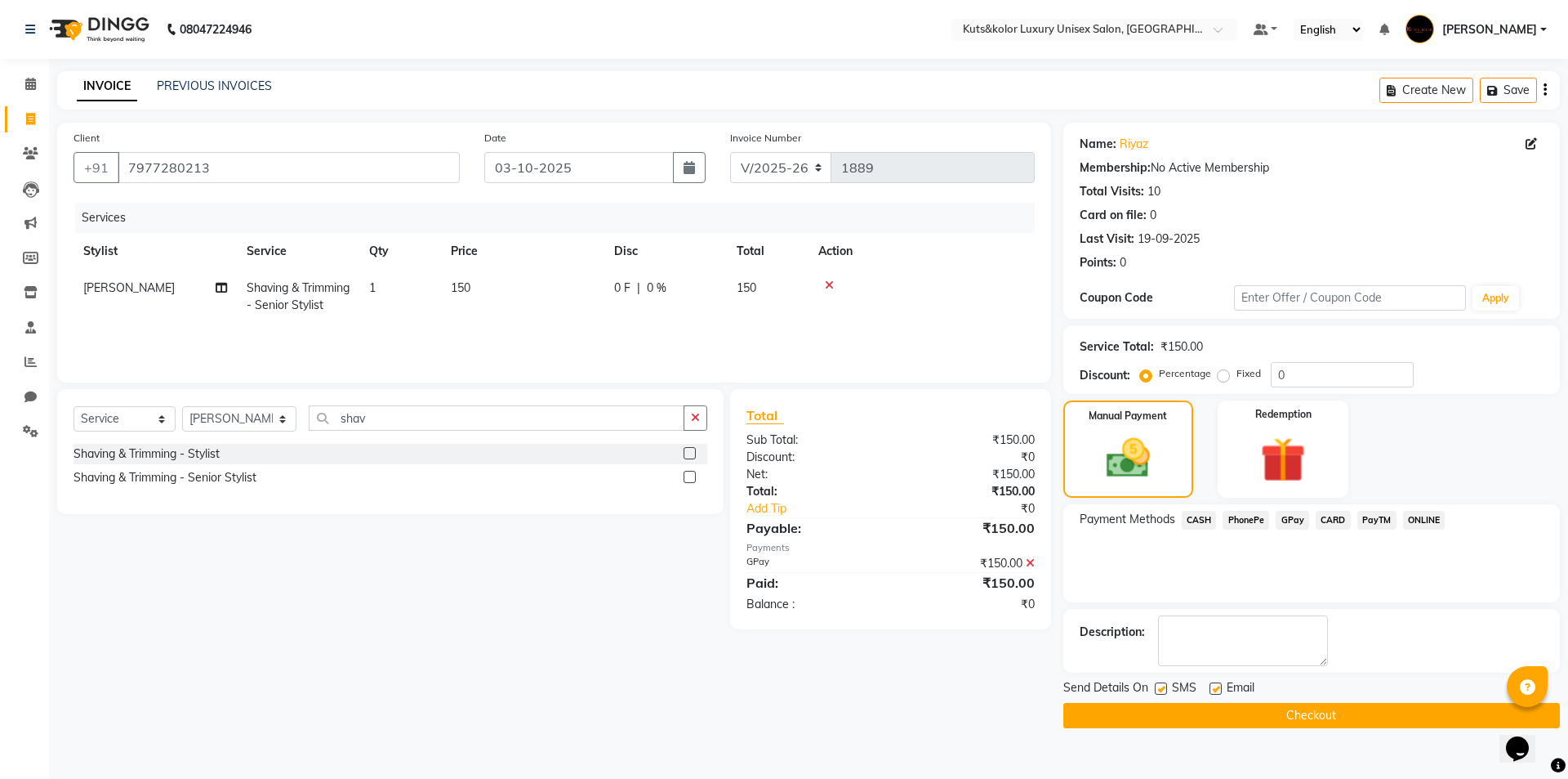
click at [1160, 687] on label at bounding box center [1160, 688] width 12 height 12
click at [1160, 687] on input "checkbox" at bounding box center [1160, 688] width 10 height 11
checkbox input "false"
click at [1151, 706] on button "Checkout" at bounding box center [1311, 715] width 496 height 26
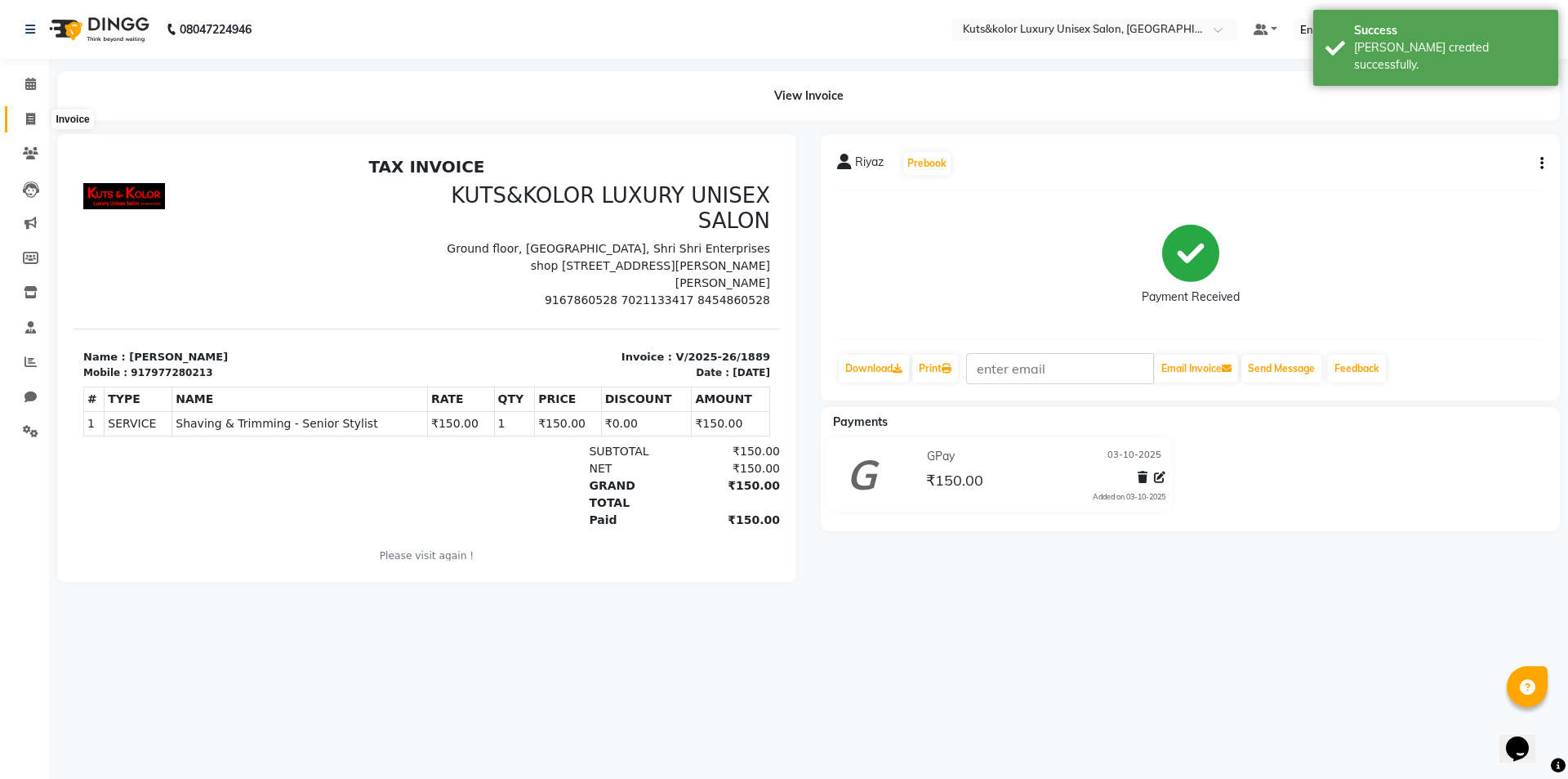
click at [31, 120] on icon at bounding box center [30, 118] width 9 height 12
select select "service"
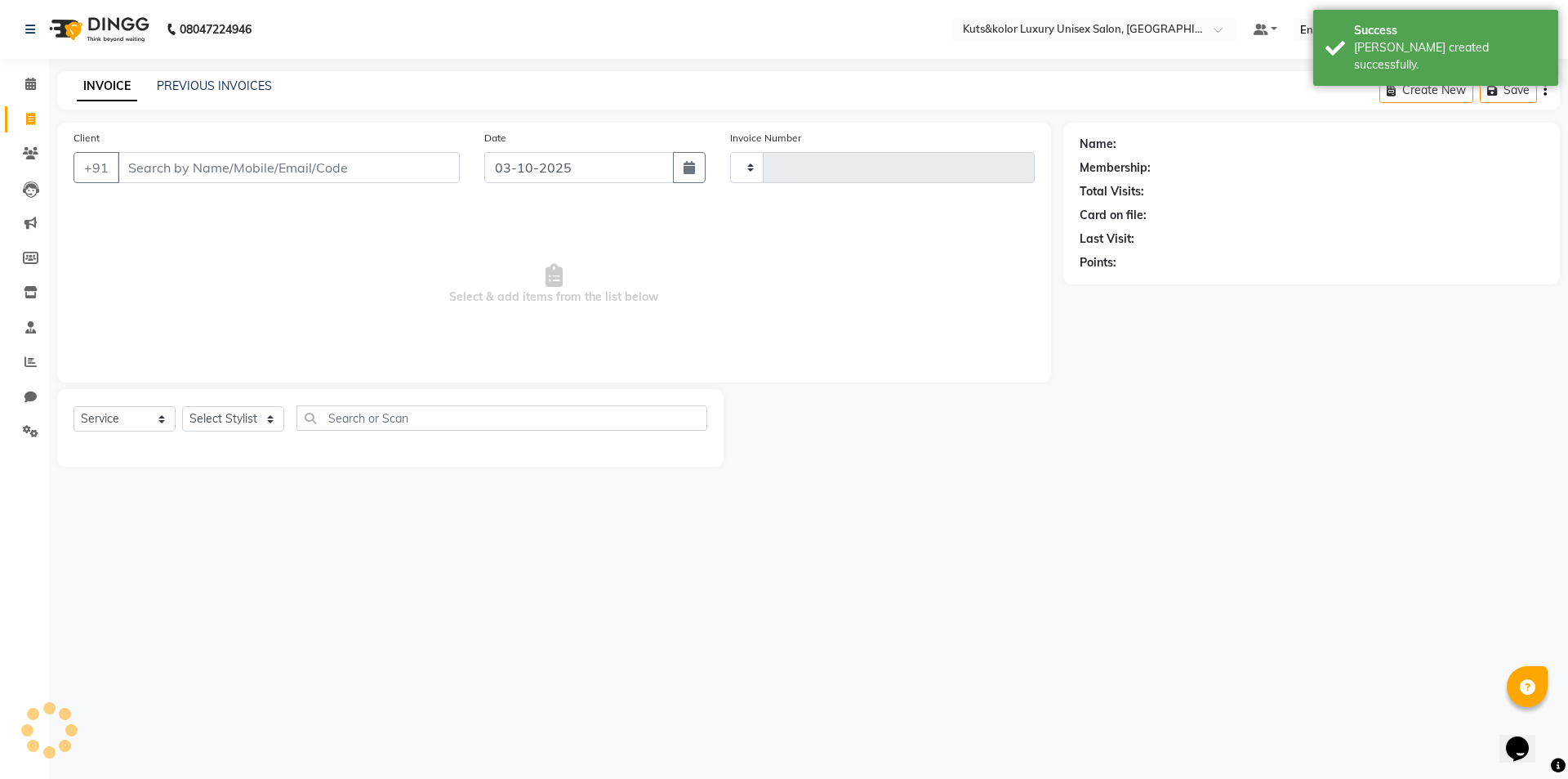
type input "1890"
select select "7374"
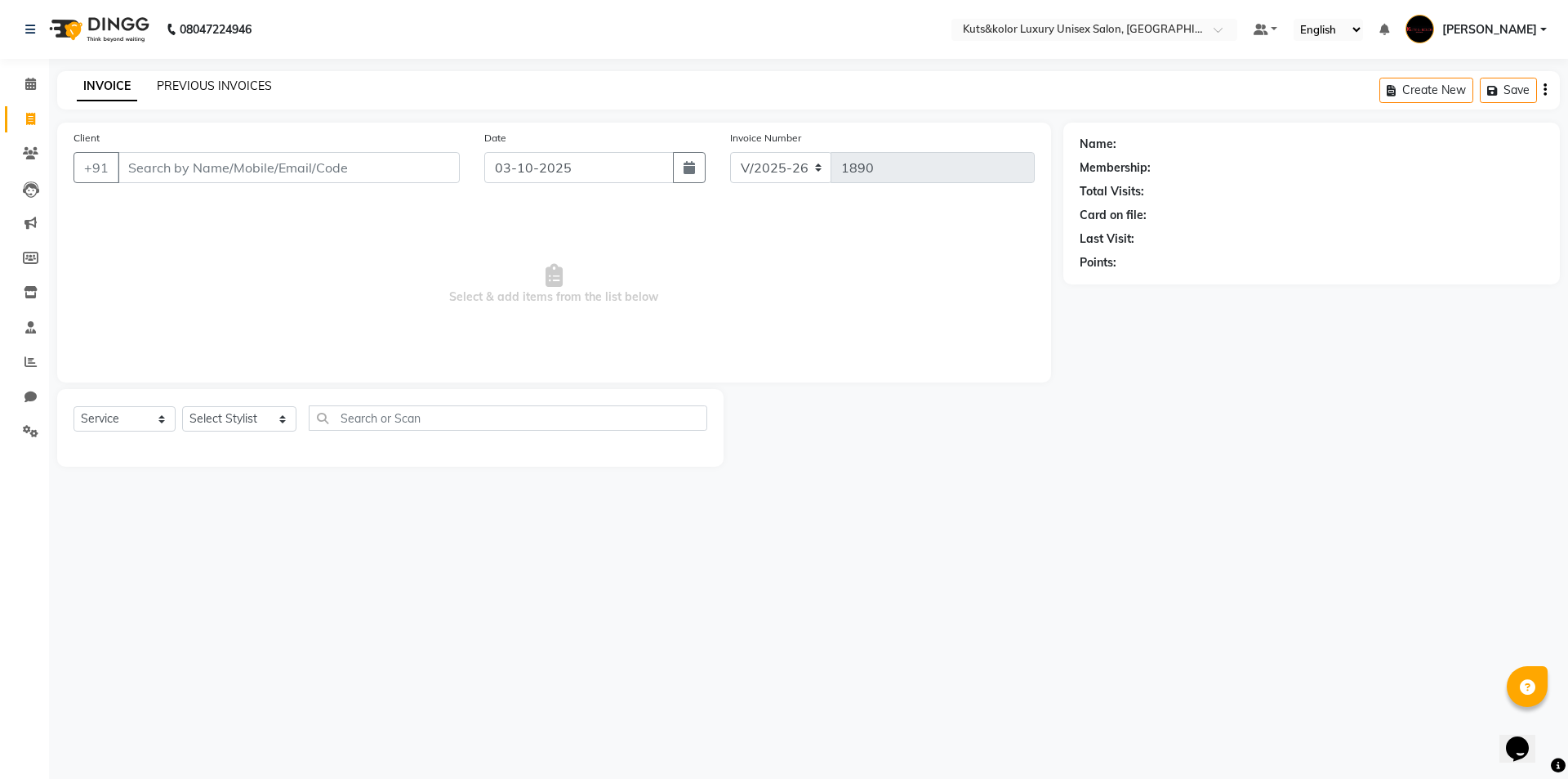
click at [221, 88] on link "PREVIOUS INVOICES" at bounding box center [214, 85] width 115 height 14
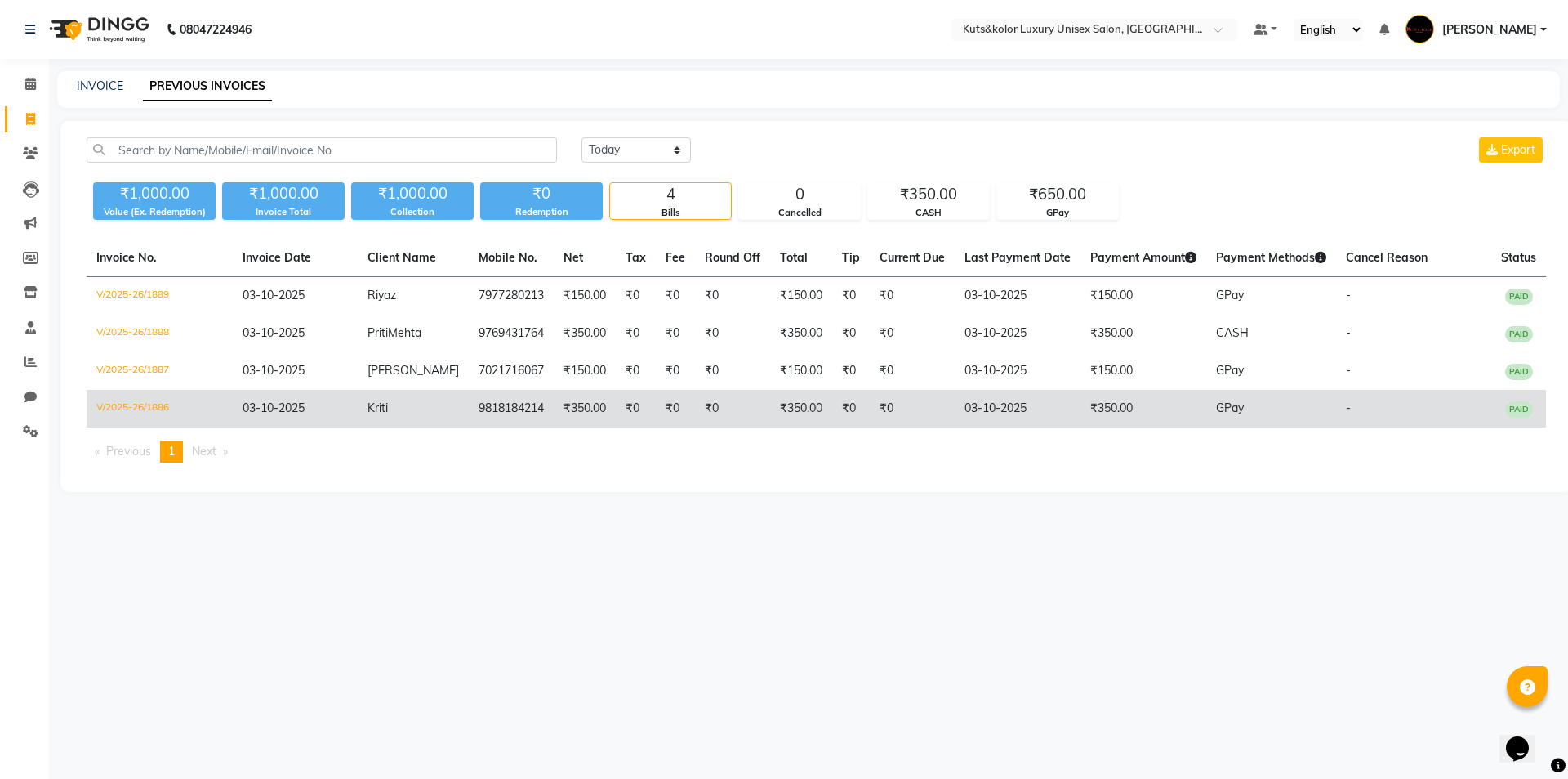
drag, startPoint x: 826, startPoint y: 413, endPoint x: 1135, endPoint y: 394, distance: 309.6
click at [1135, 394] on td "₹350.00" at bounding box center [1143, 408] width 126 height 37
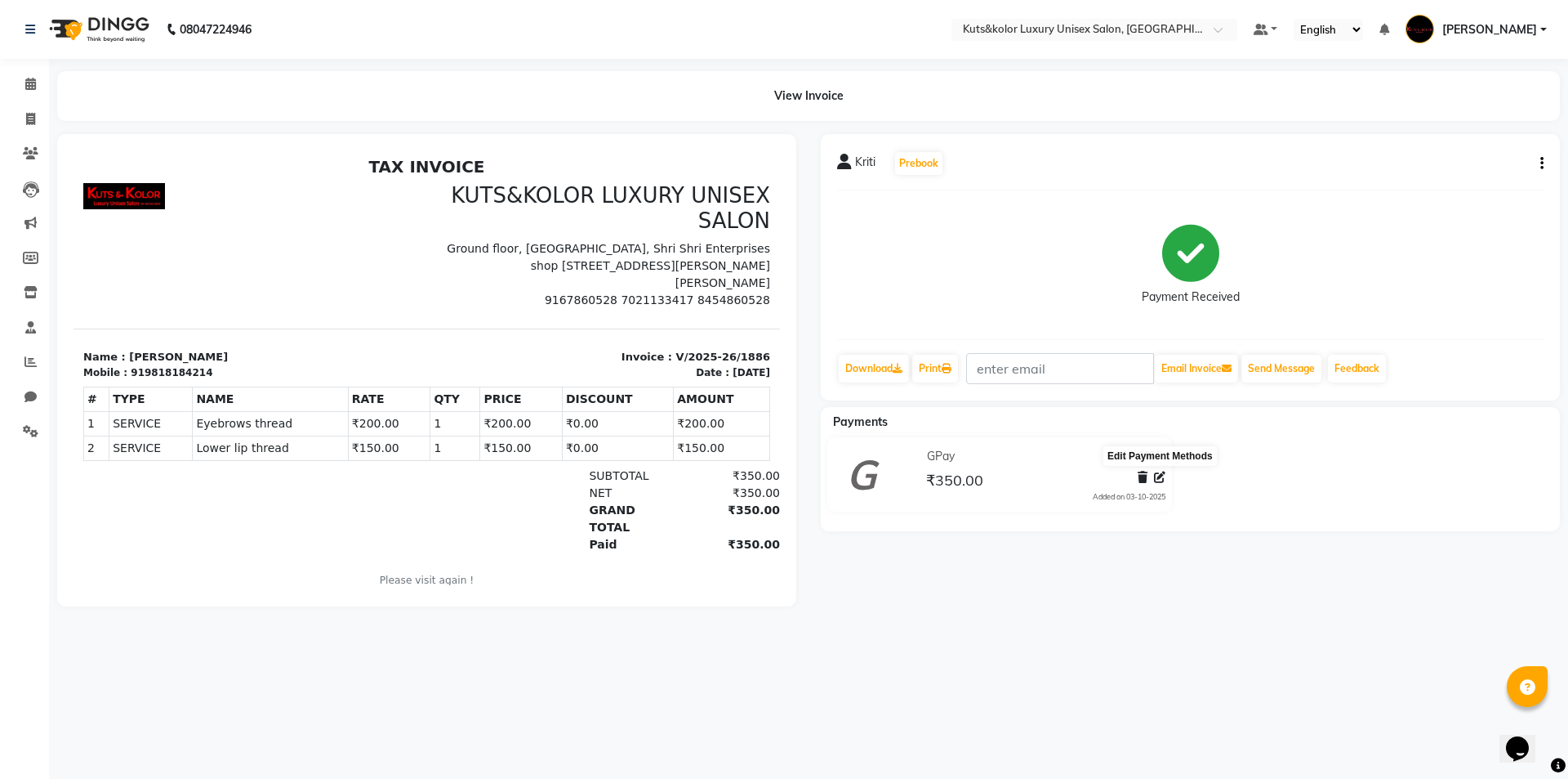
click at [1164, 480] on icon at bounding box center [1160, 477] width 11 height 11
select select "5"
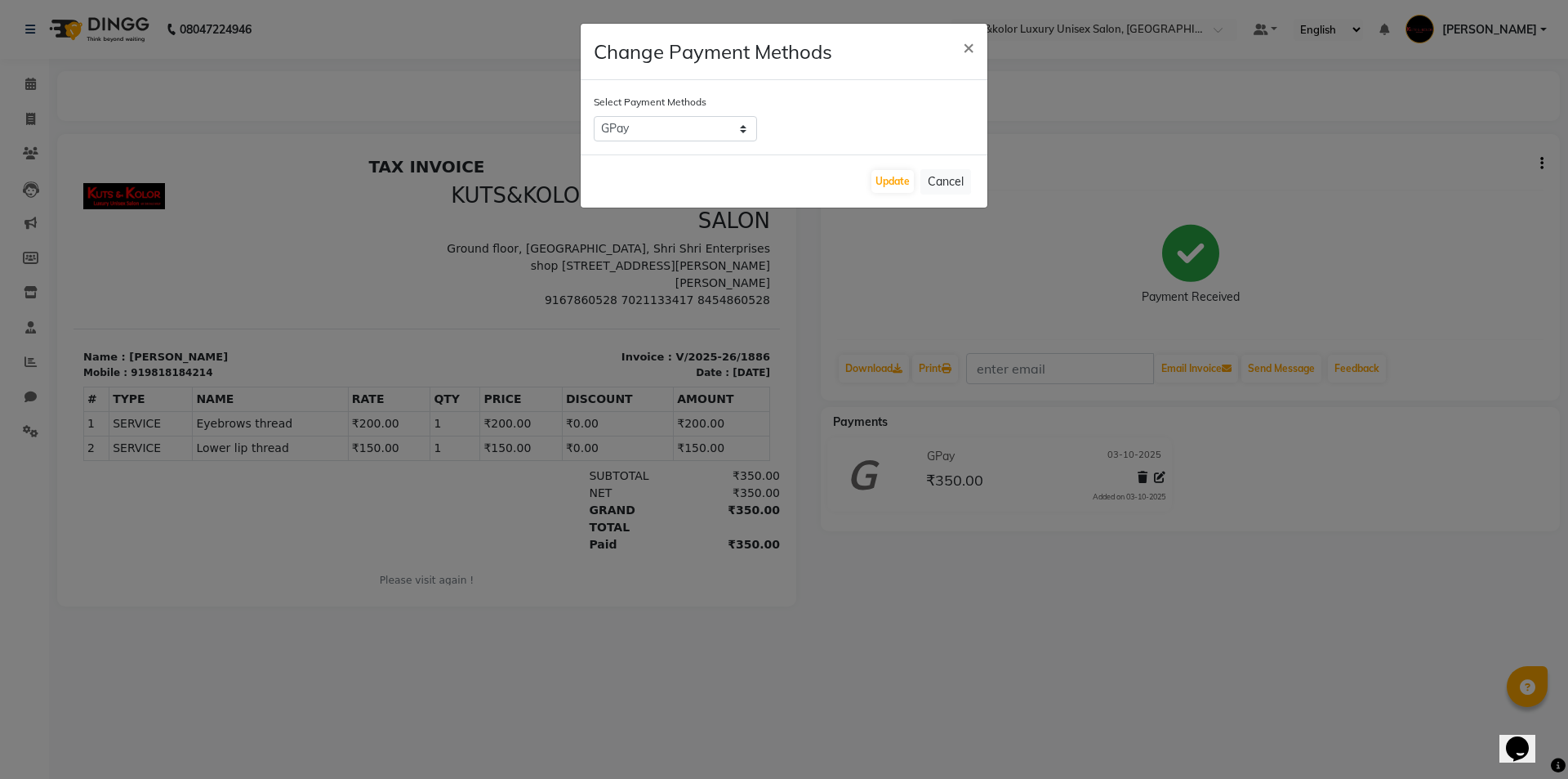
click at [1223, 481] on ngb-modal-window "Change Payment Methods × Select Payment Methods CASH PhonePe GPay CARD PayTM ON…" at bounding box center [784, 390] width 1568 height 779
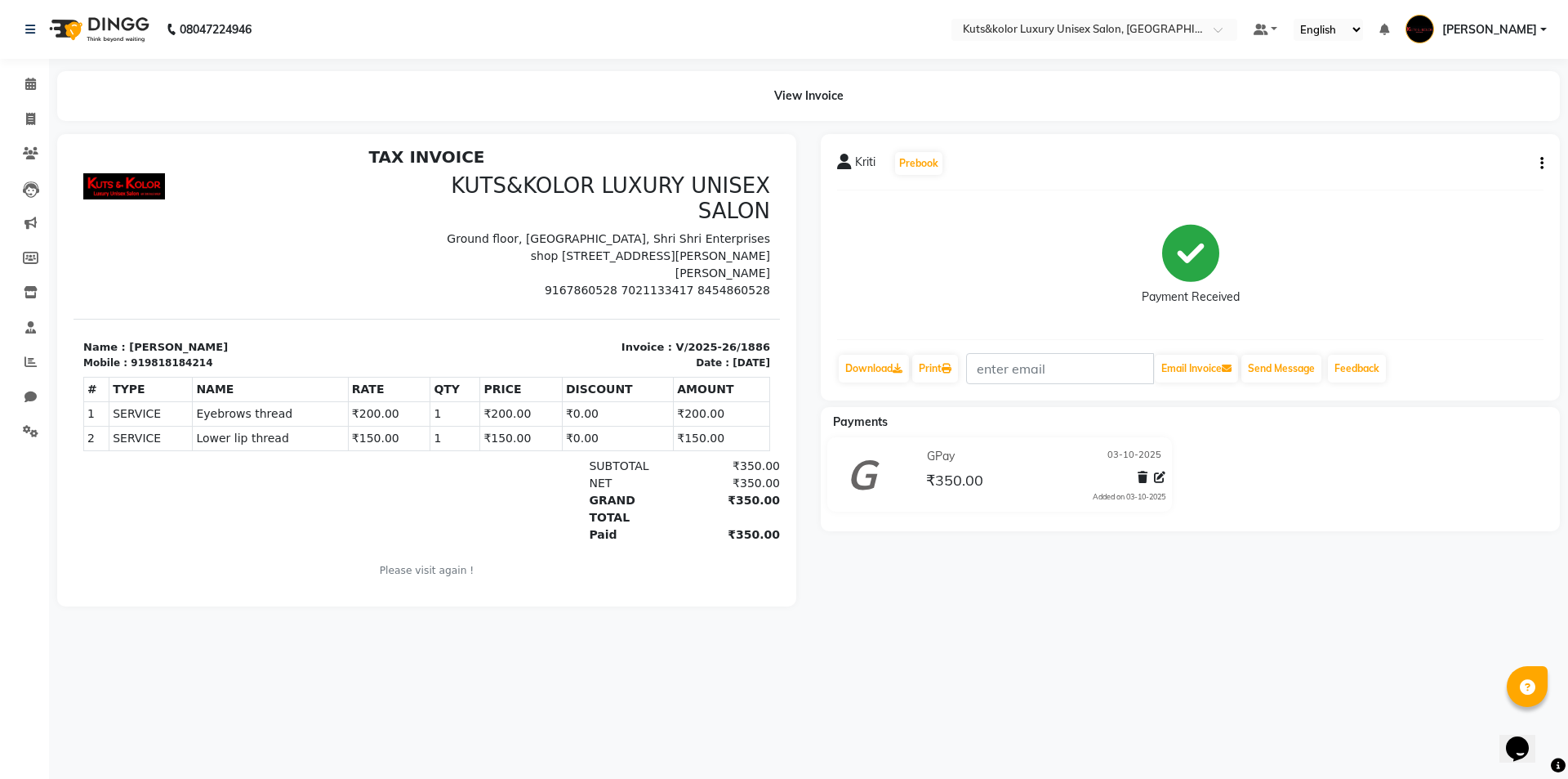
scroll to position [13, 0]
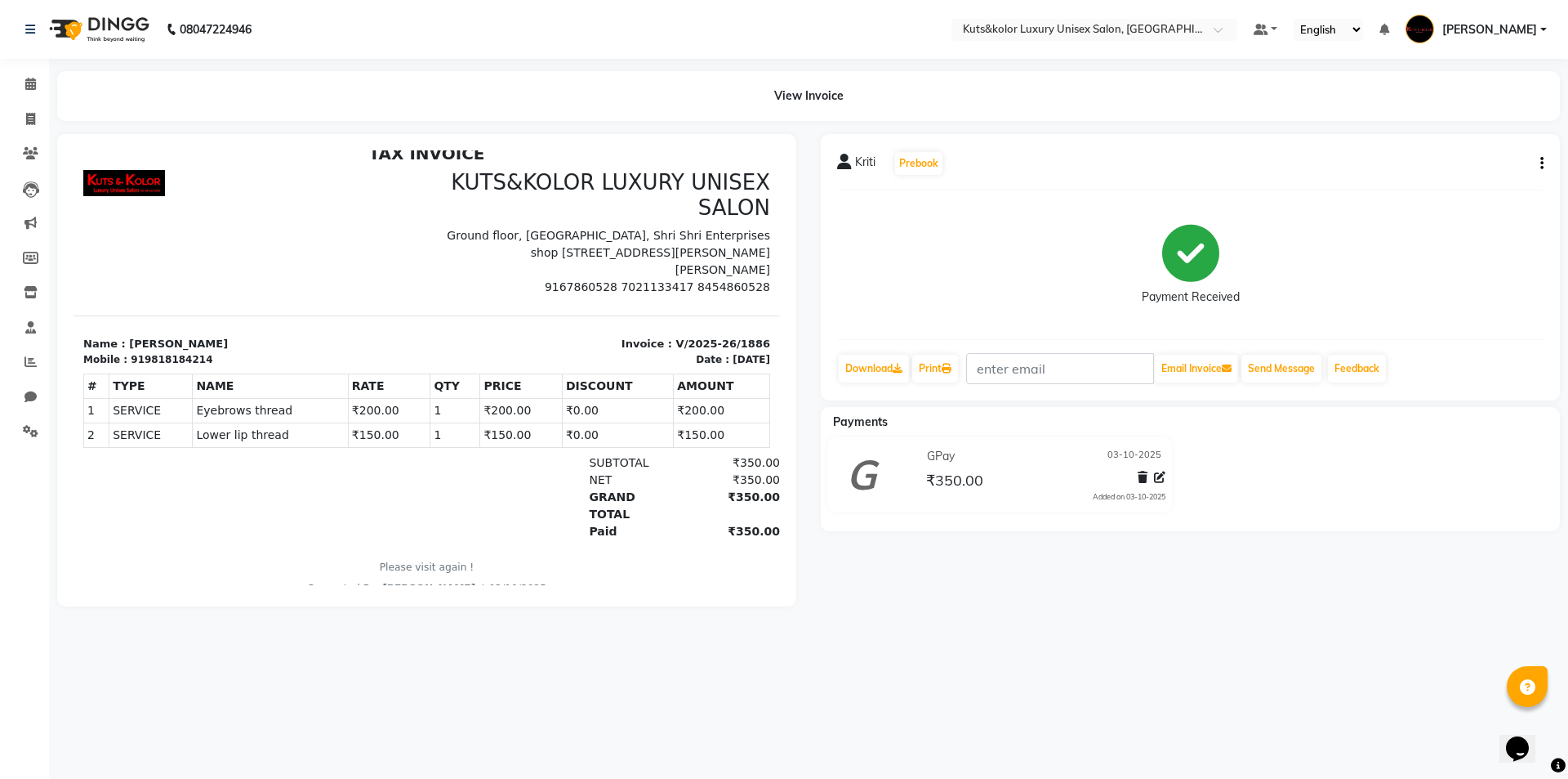
click at [449, 428] on td "1" at bounding box center [455, 435] width 50 height 25
click at [1540, 164] on icon "button" at bounding box center [1541, 163] width 3 height 1
click at [1475, 140] on div "Split Service Amount" at bounding box center [1460, 143] width 112 height 20
select select "90771"
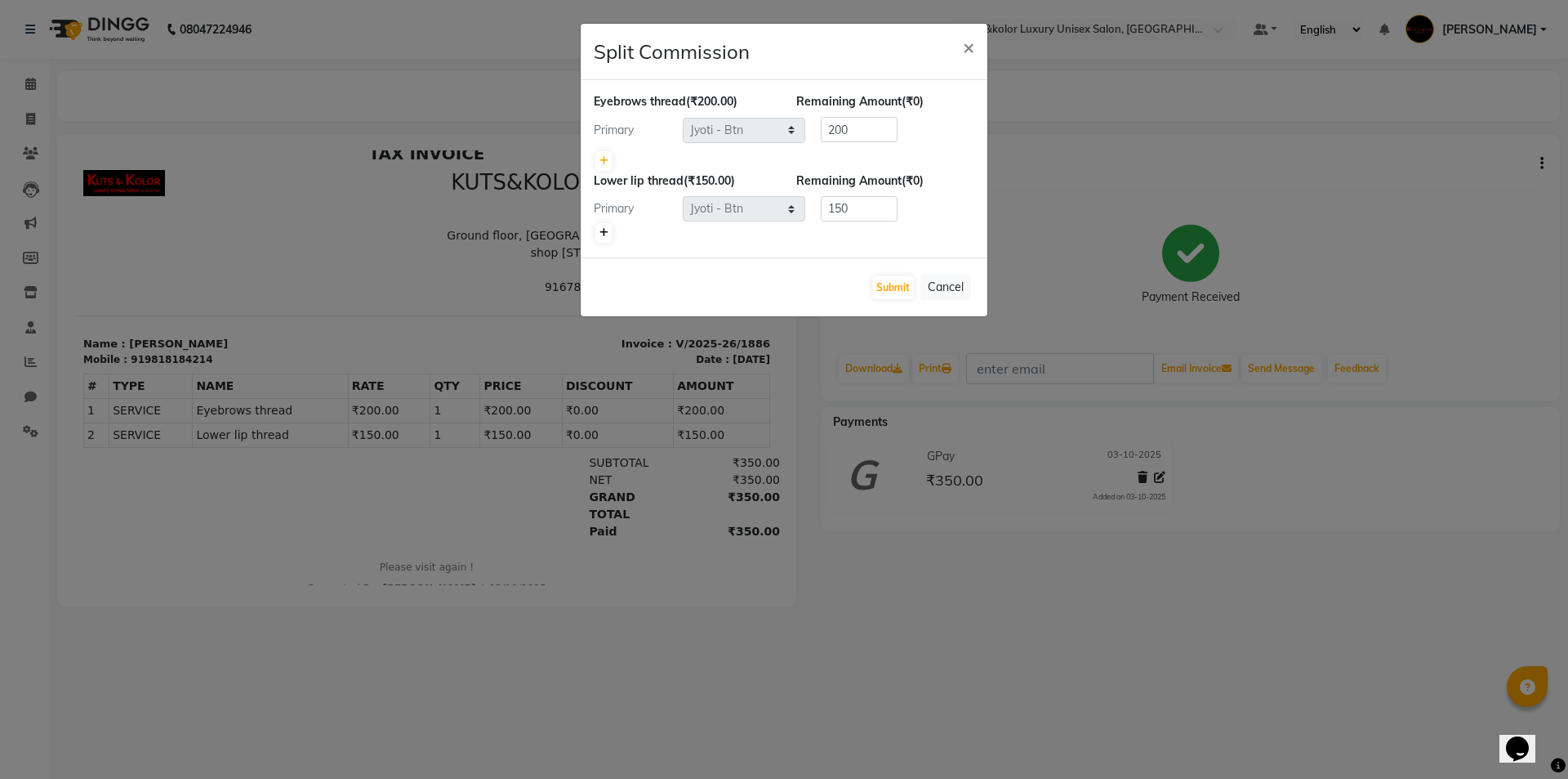
click at [603, 230] on icon at bounding box center [603, 233] width 9 height 10
type input "75"
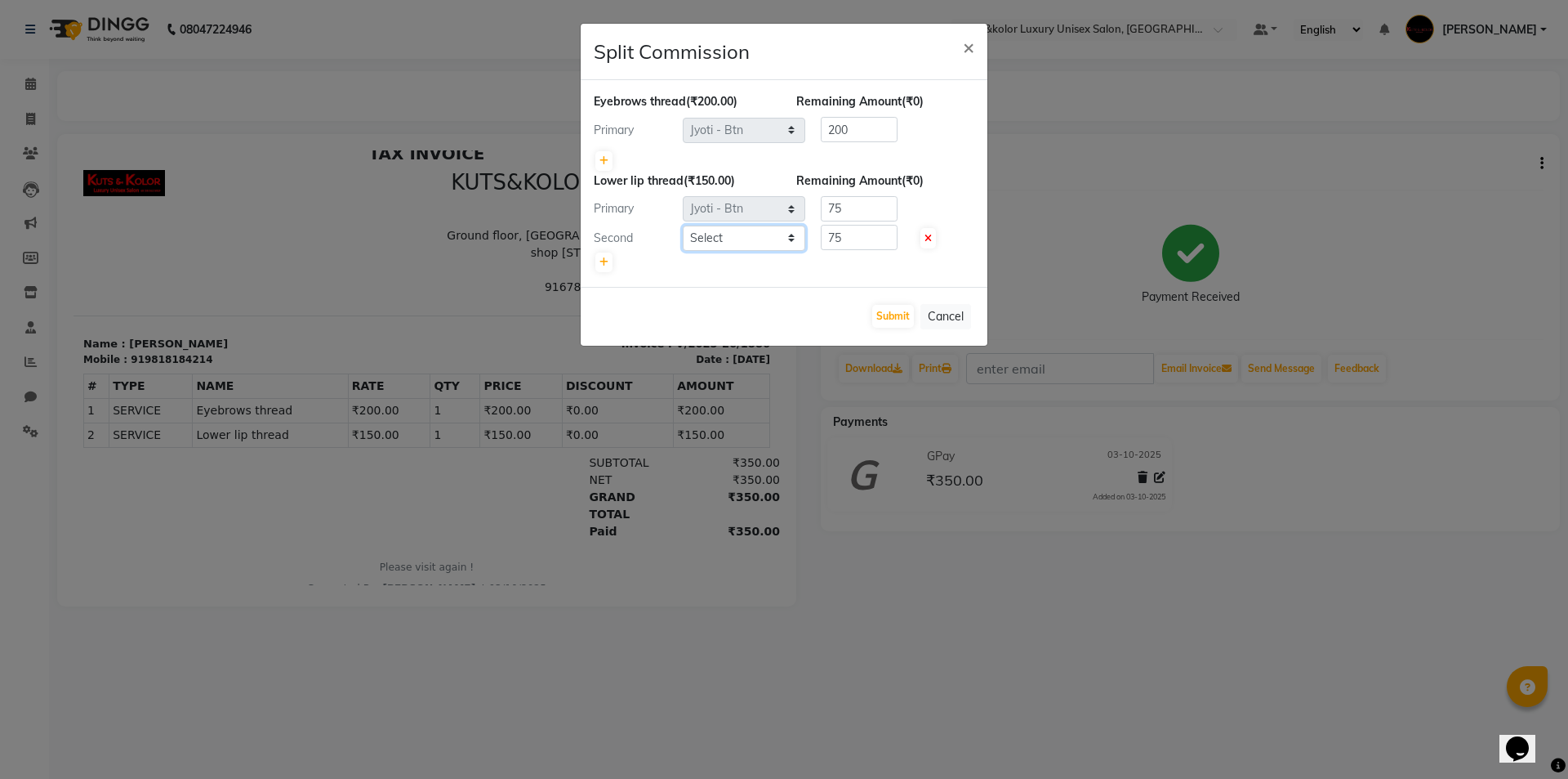
click at [705, 241] on select "Select aman [PERSON_NAME] beautiction [PERSON_NAME] Jyoti - Btn [PERSON_NAME] (…" at bounding box center [744, 238] width 122 height 26
select select "90771"
click at [683, 225] on select "Select aman [PERSON_NAME] beautiction [PERSON_NAME] Jyoti - Btn [PERSON_NAME] (…" at bounding box center [744, 238] width 122 height 26
click at [875, 242] on input "75" at bounding box center [859, 237] width 76 height 26
type input "7"
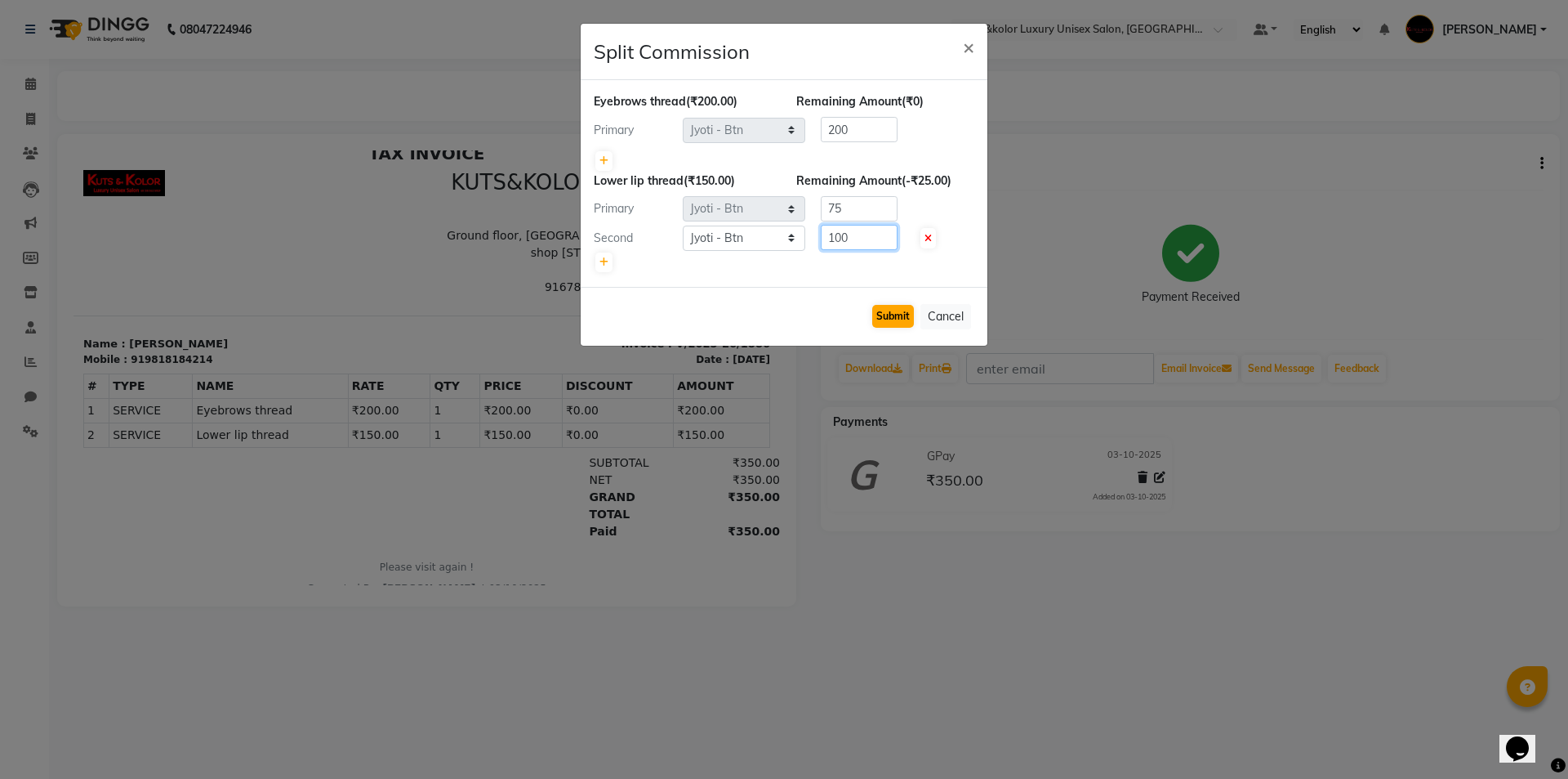
type input "100"
click at [880, 324] on button "Submit" at bounding box center [893, 316] width 42 height 23
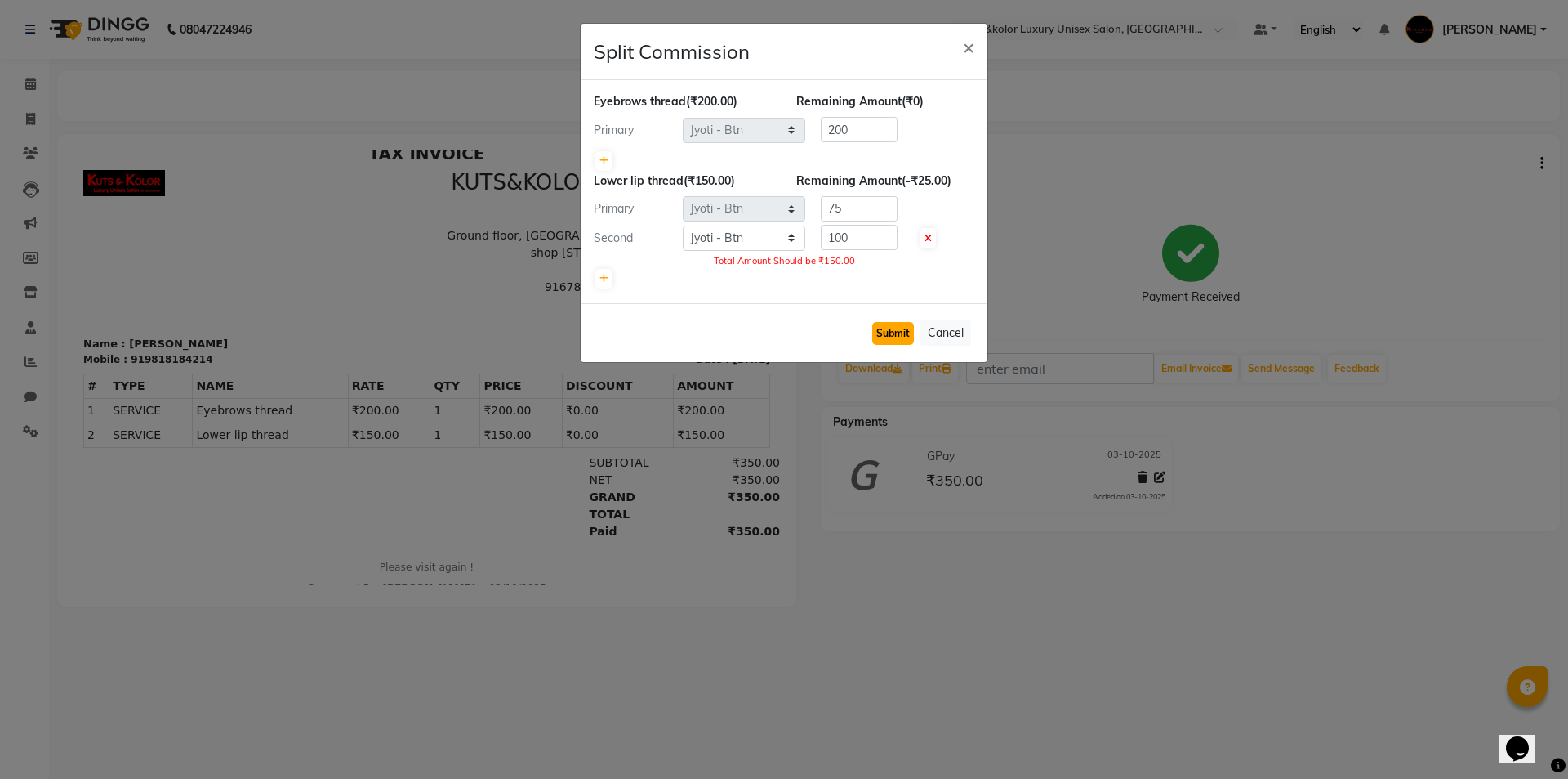
click at [880, 324] on button "Submit" at bounding box center [893, 333] width 42 height 23
click at [965, 44] on span "×" at bounding box center [969, 47] width 11 height 25
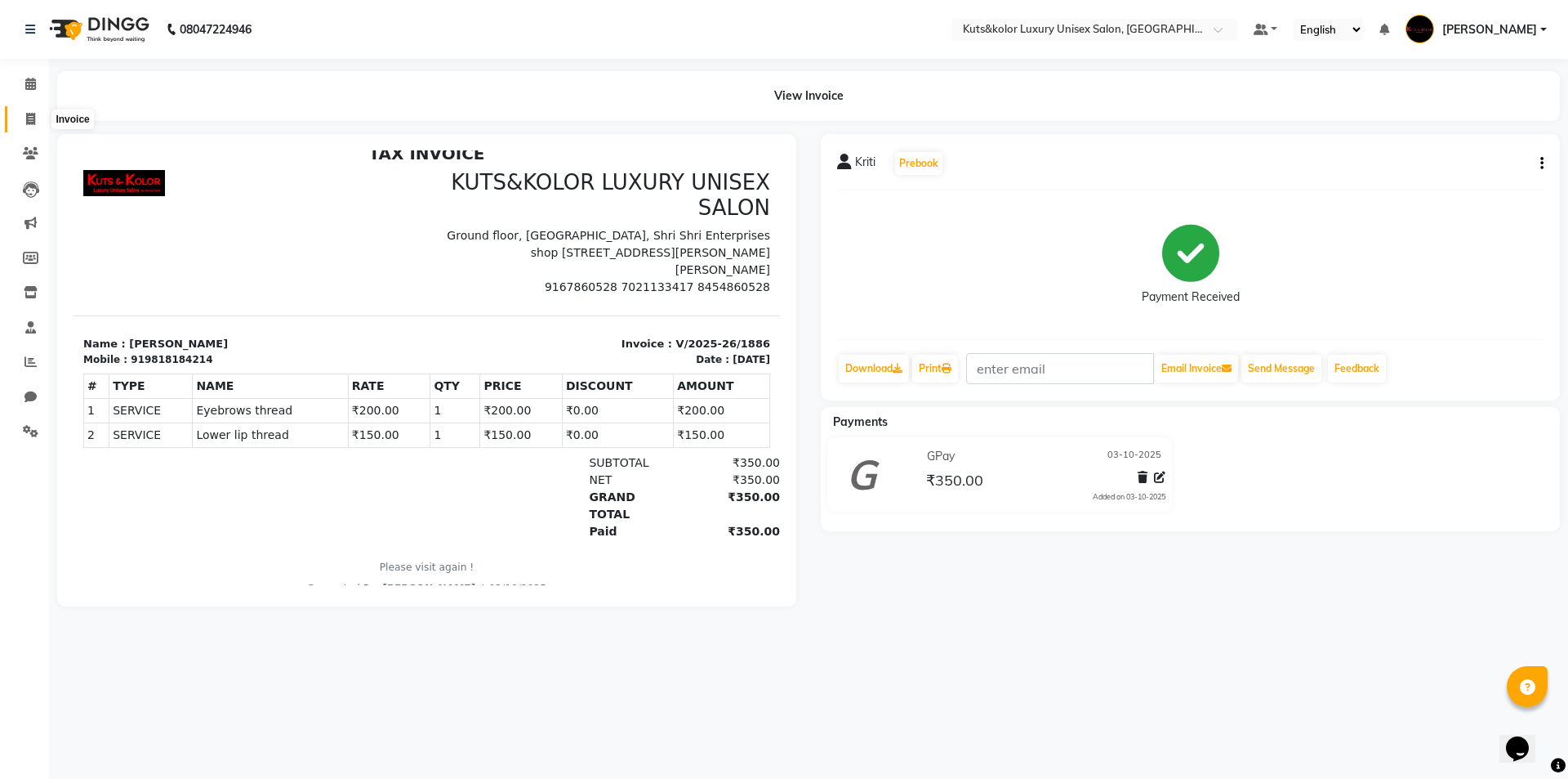
click at [29, 118] on icon at bounding box center [30, 118] width 9 height 12
select select "7374"
select select "service"
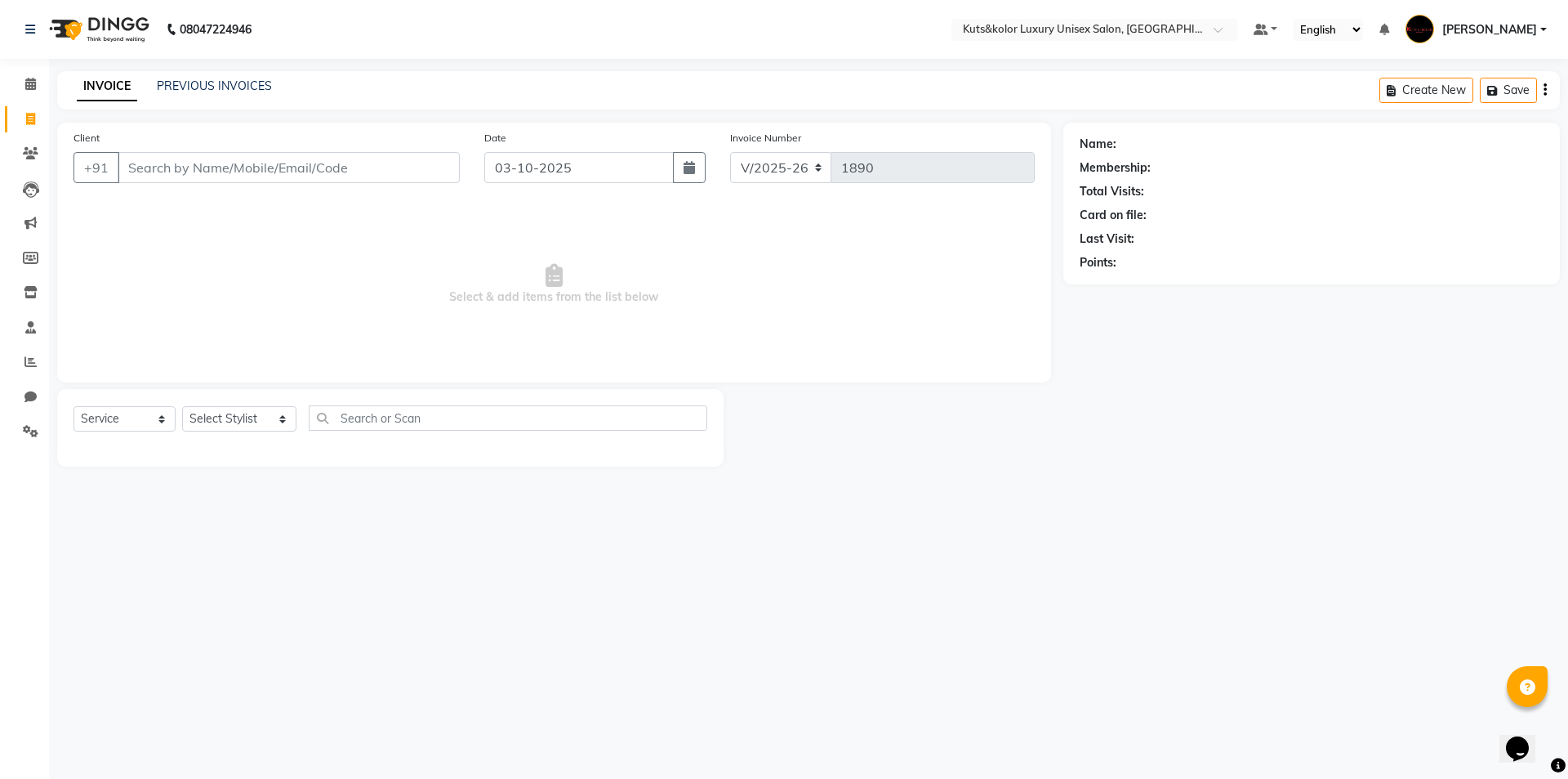
click at [196, 156] on input "Client" at bounding box center [288, 167] width 343 height 32
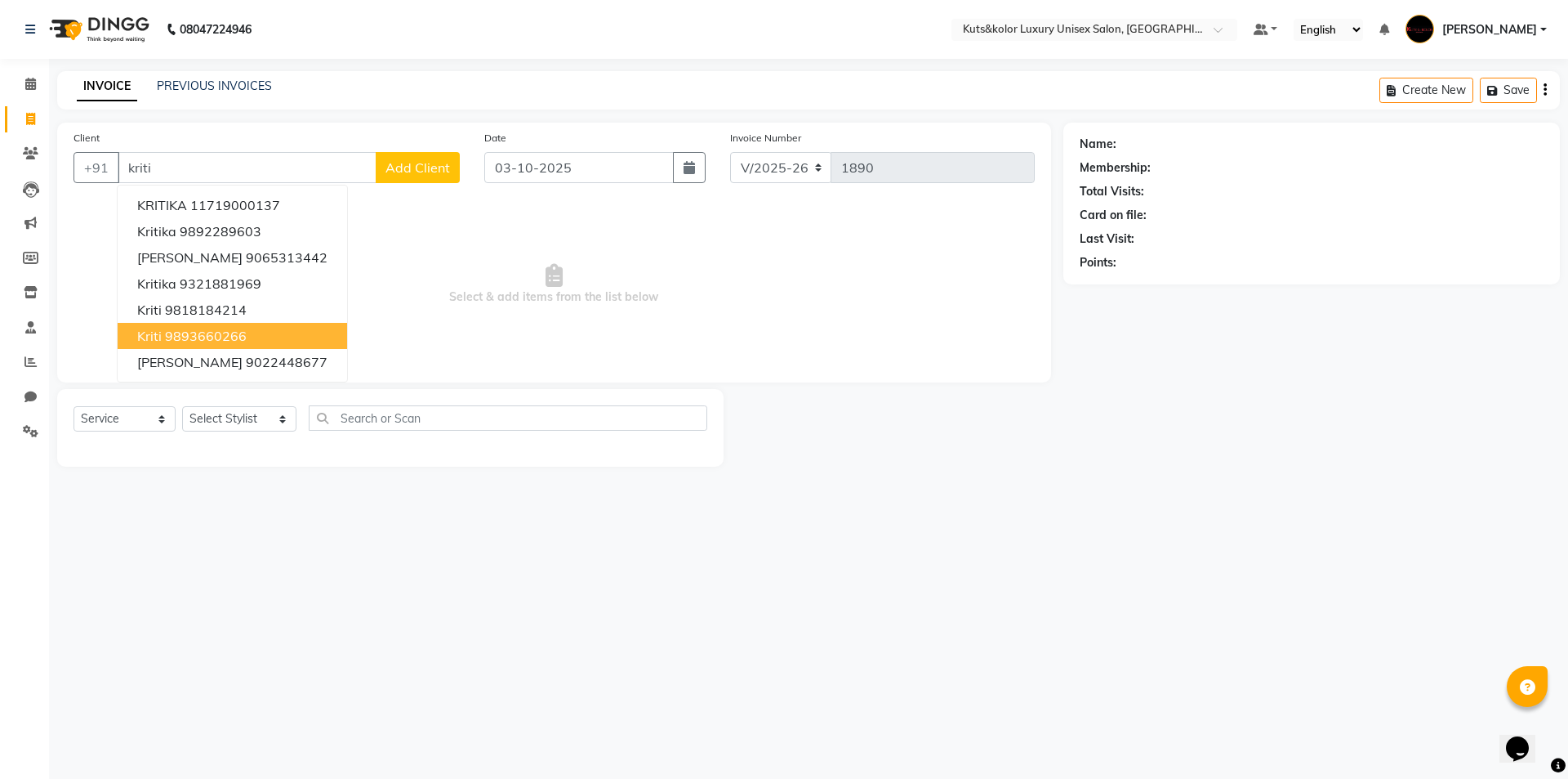
click at [144, 341] on span "Kriti" at bounding box center [150, 335] width 25 height 16
type input "9893660266"
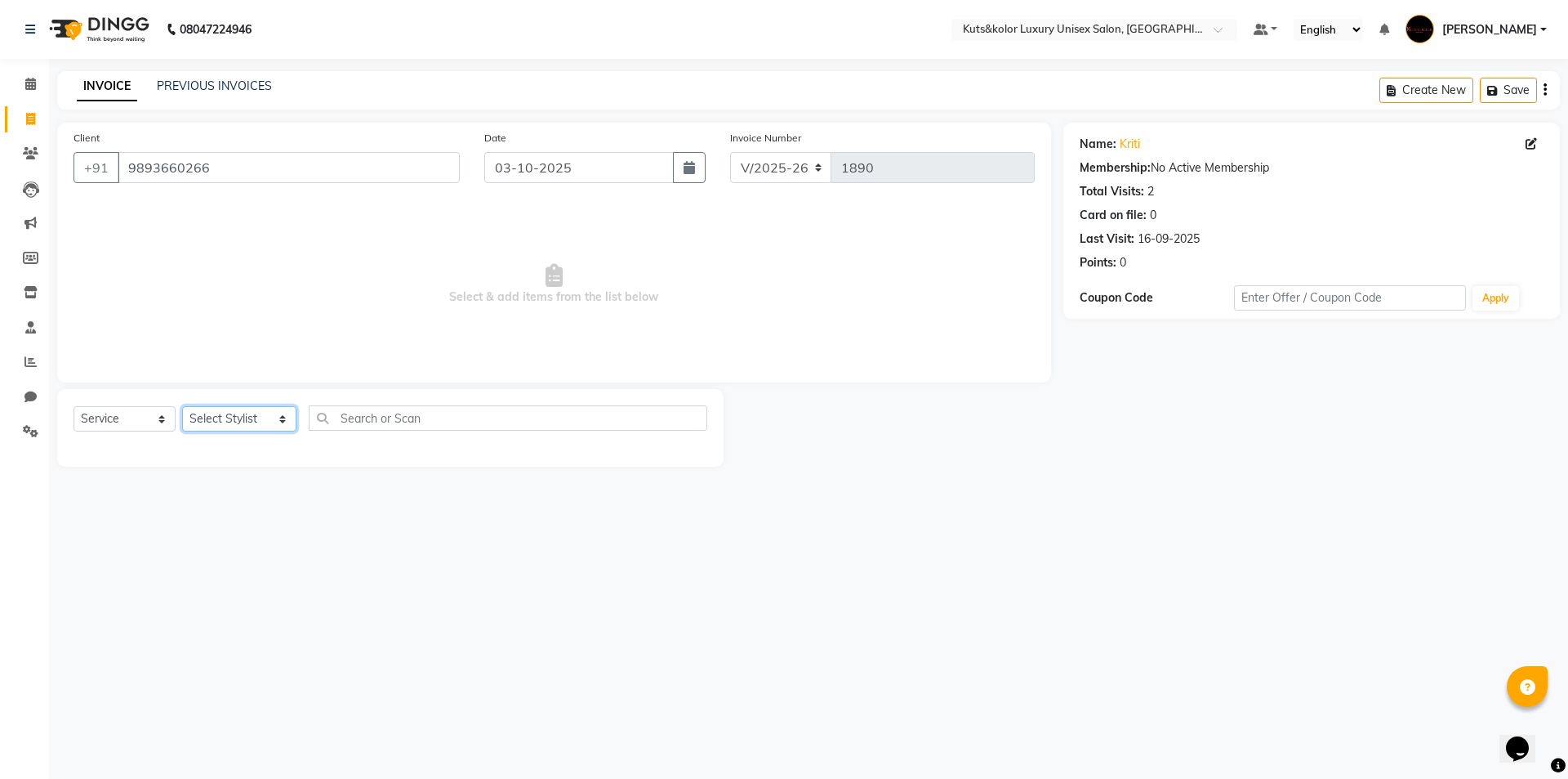
click at [222, 416] on select "Select Stylist aman [PERSON_NAME] beautiction [PERSON_NAME] Jyoti - Btn [PERSON…" at bounding box center [240, 418] width 115 height 26
select select "90771"
click at [182, 406] on select "Select Stylist aman [PERSON_NAME] beautiction [PERSON_NAME] Jyoti - Btn [PERSON…" at bounding box center [240, 418] width 115 height 26
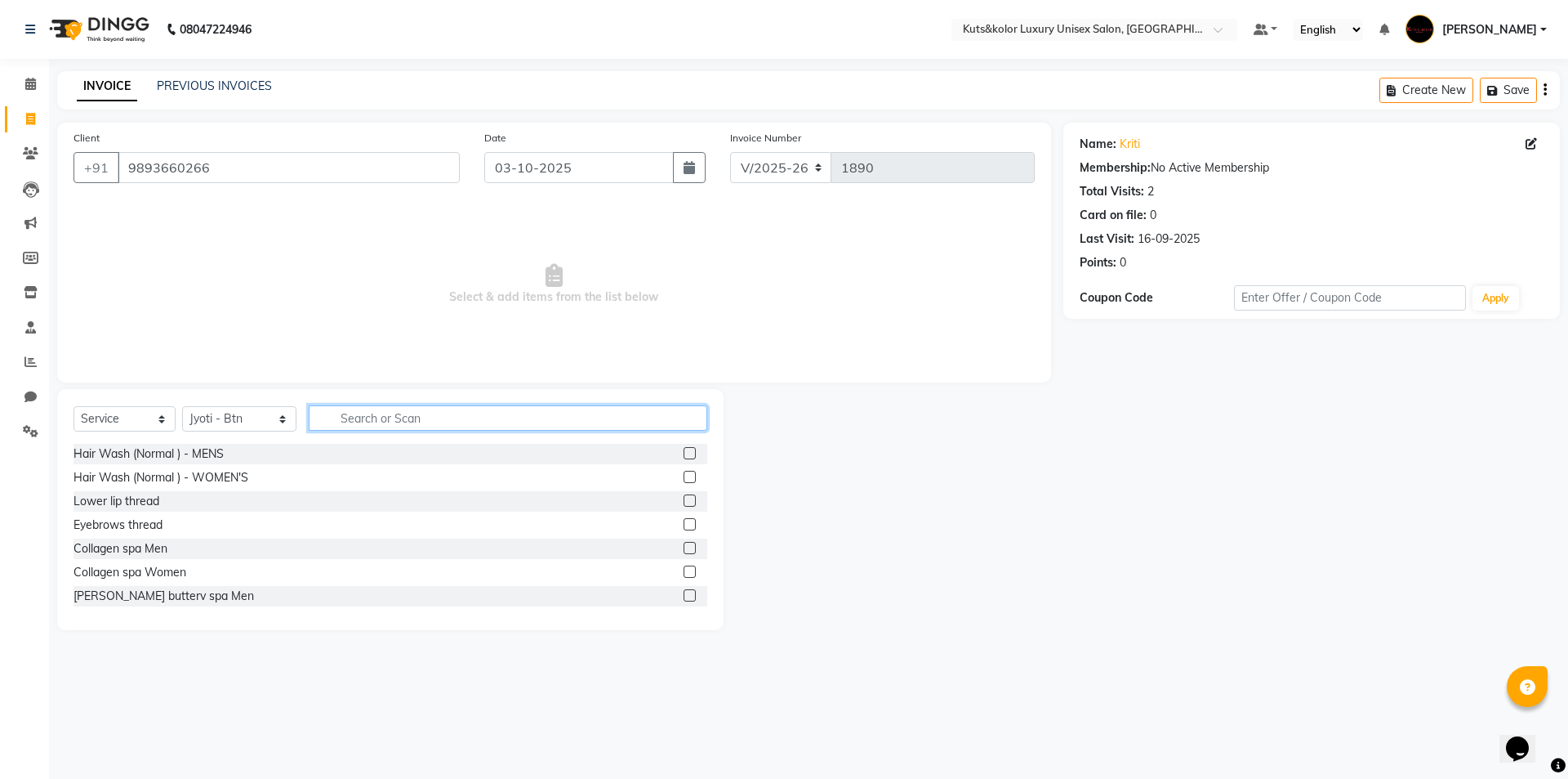
click at [410, 423] on input "text" at bounding box center [509, 418] width 399 height 26
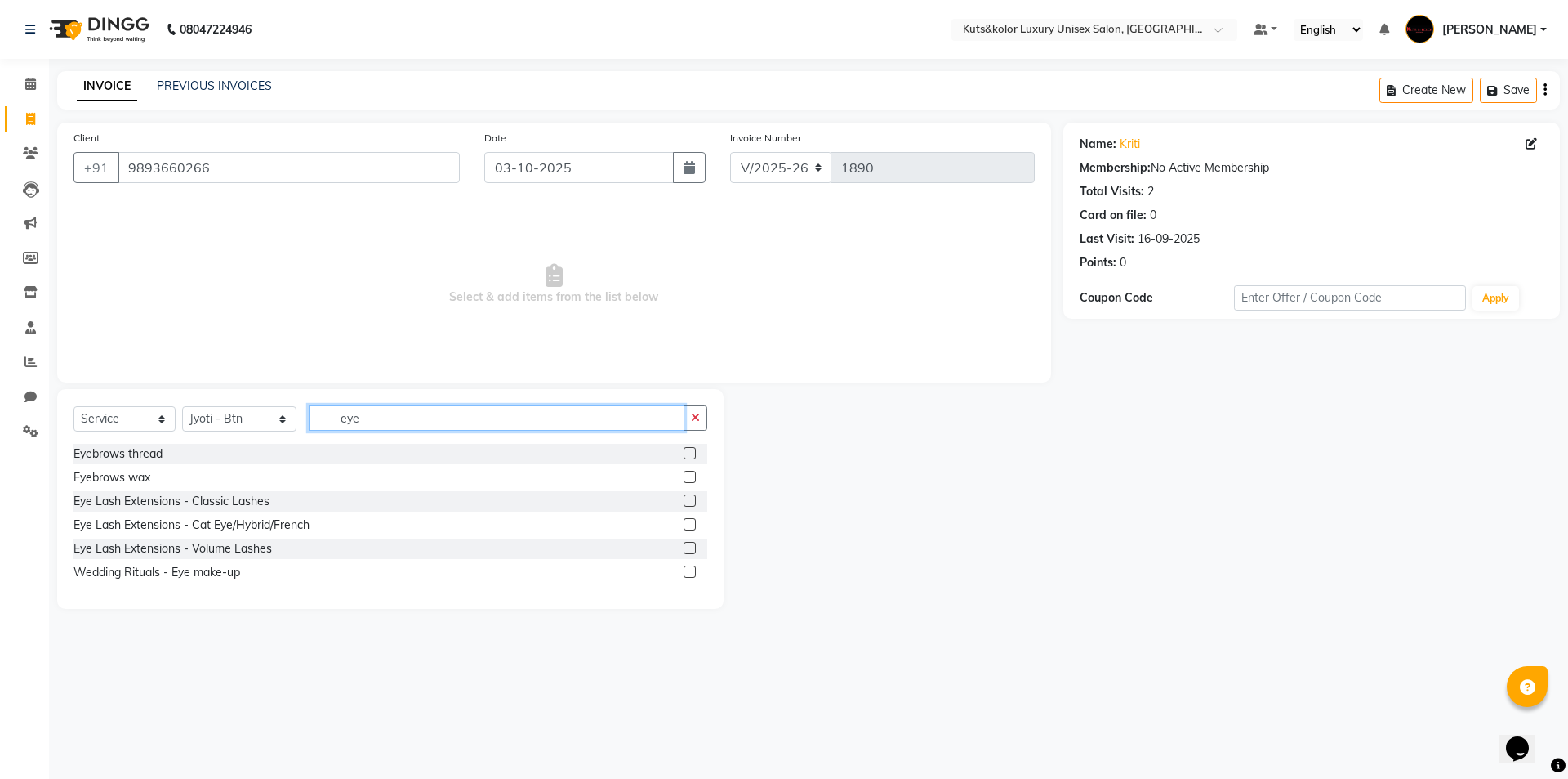
type input "eye"
click at [692, 451] on label at bounding box center [689, 453] width 12 height 12
click at [692, 451] on input "checkbox" at bounding box center [688, 453] width 10 height 11
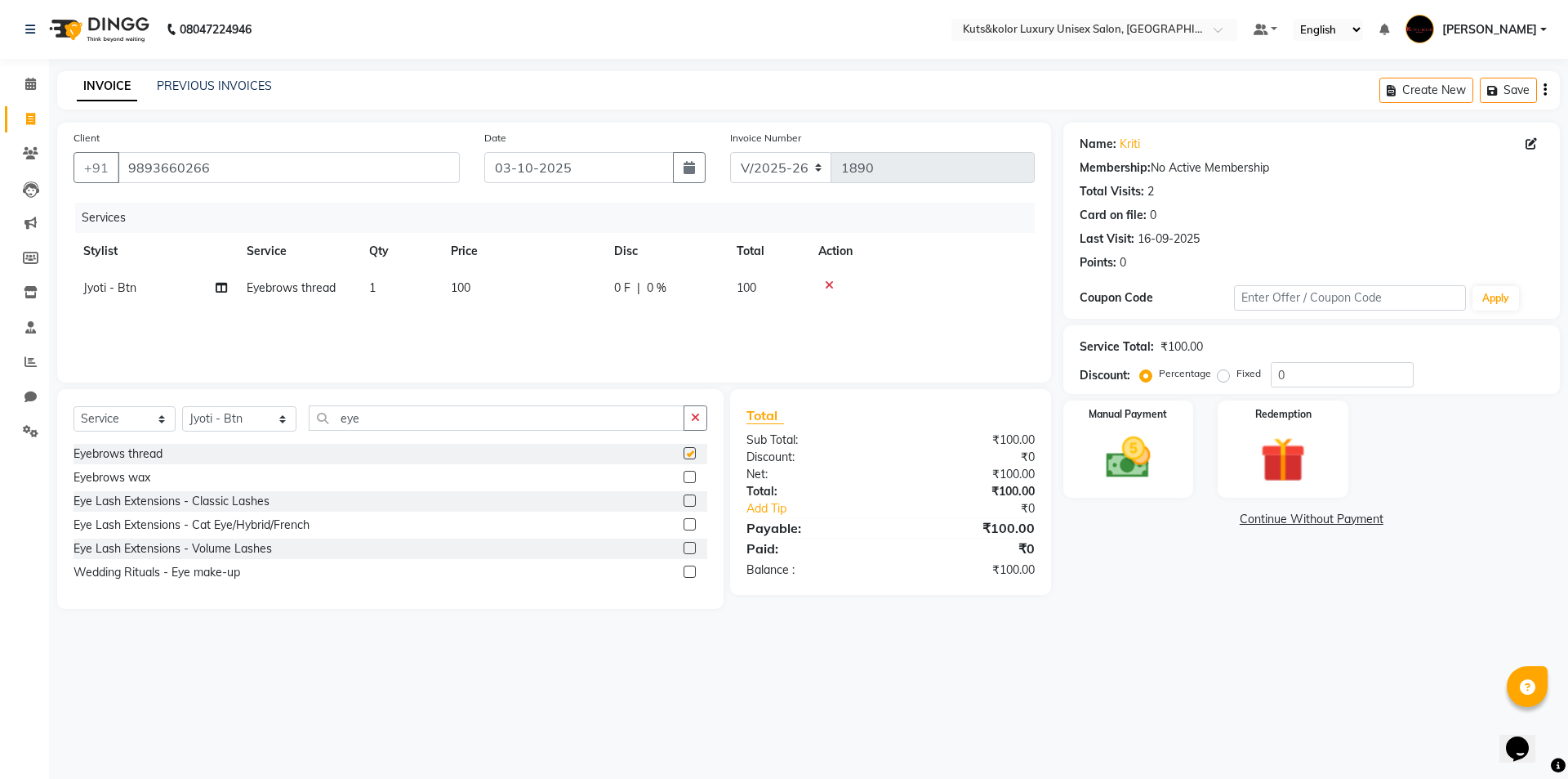
checkbox input "false"
click at [1160, 473] on img at bounding box center [1129, 457] width 76 height 53
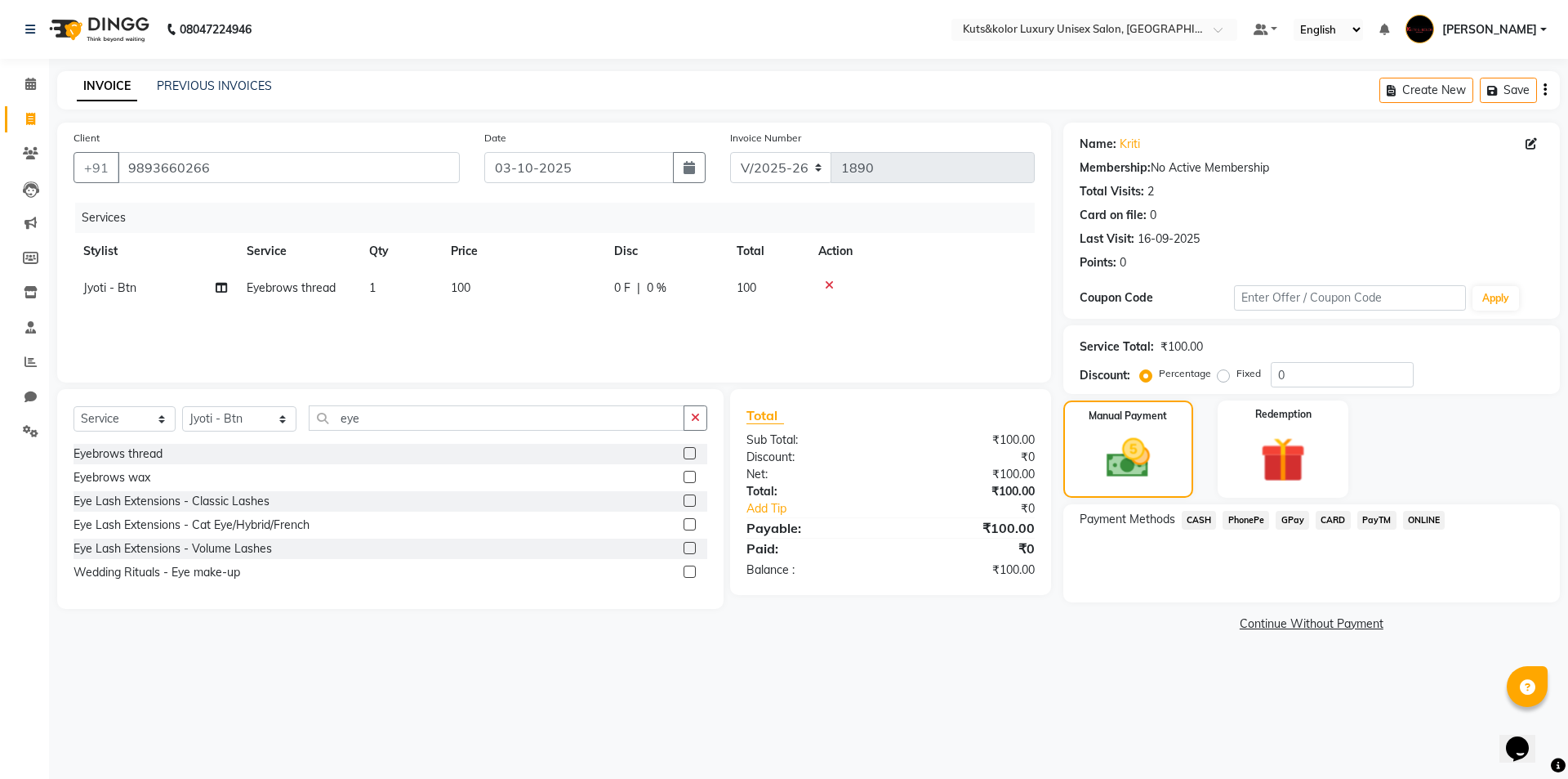
click at [1300, 516] on span "GPay" at bounding box center [1292, 520] width 33 height 19
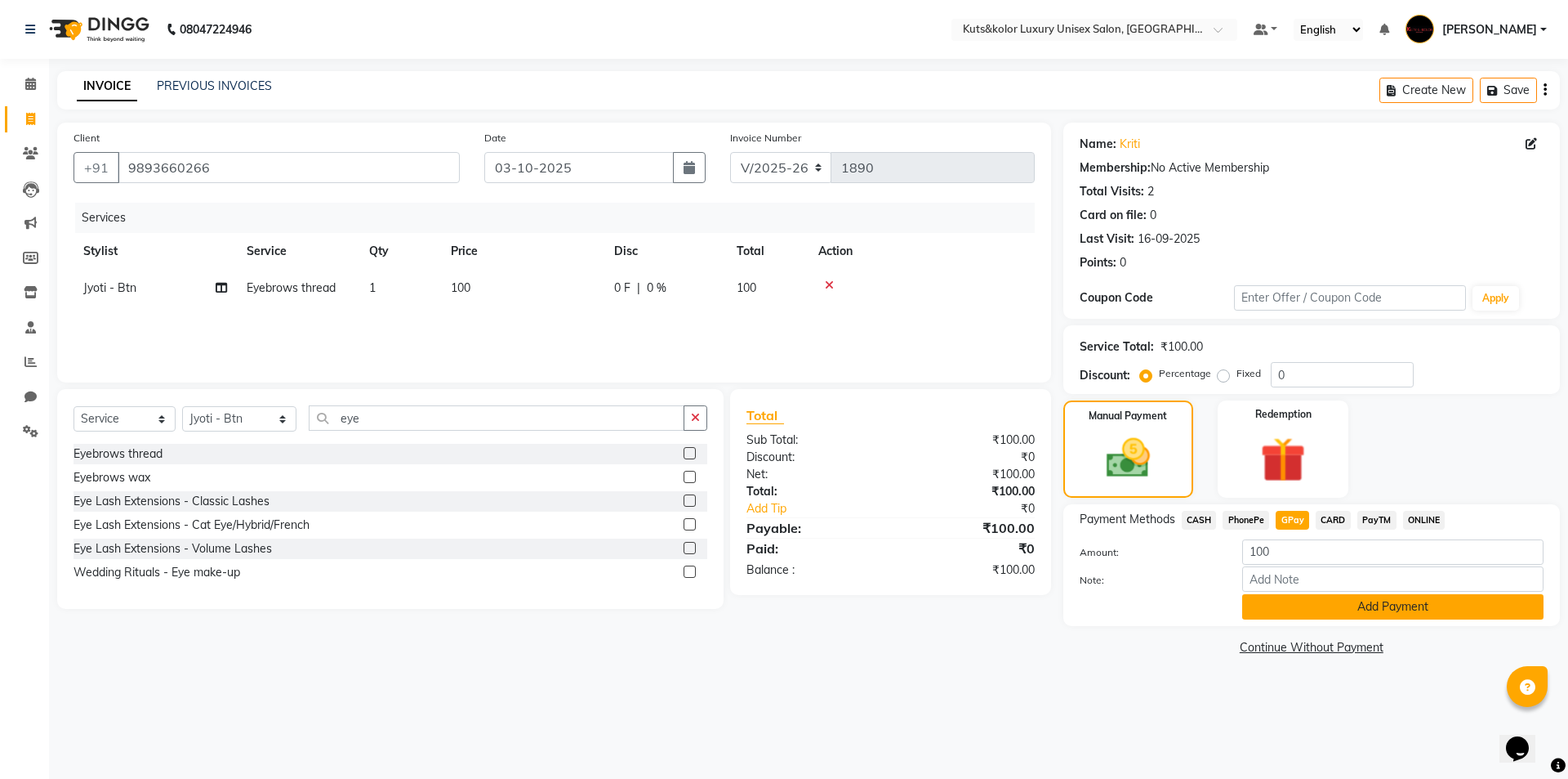
click at [1266, 608] on button "Add Payment" at bounding box center [1393, 606] width 302 height 26
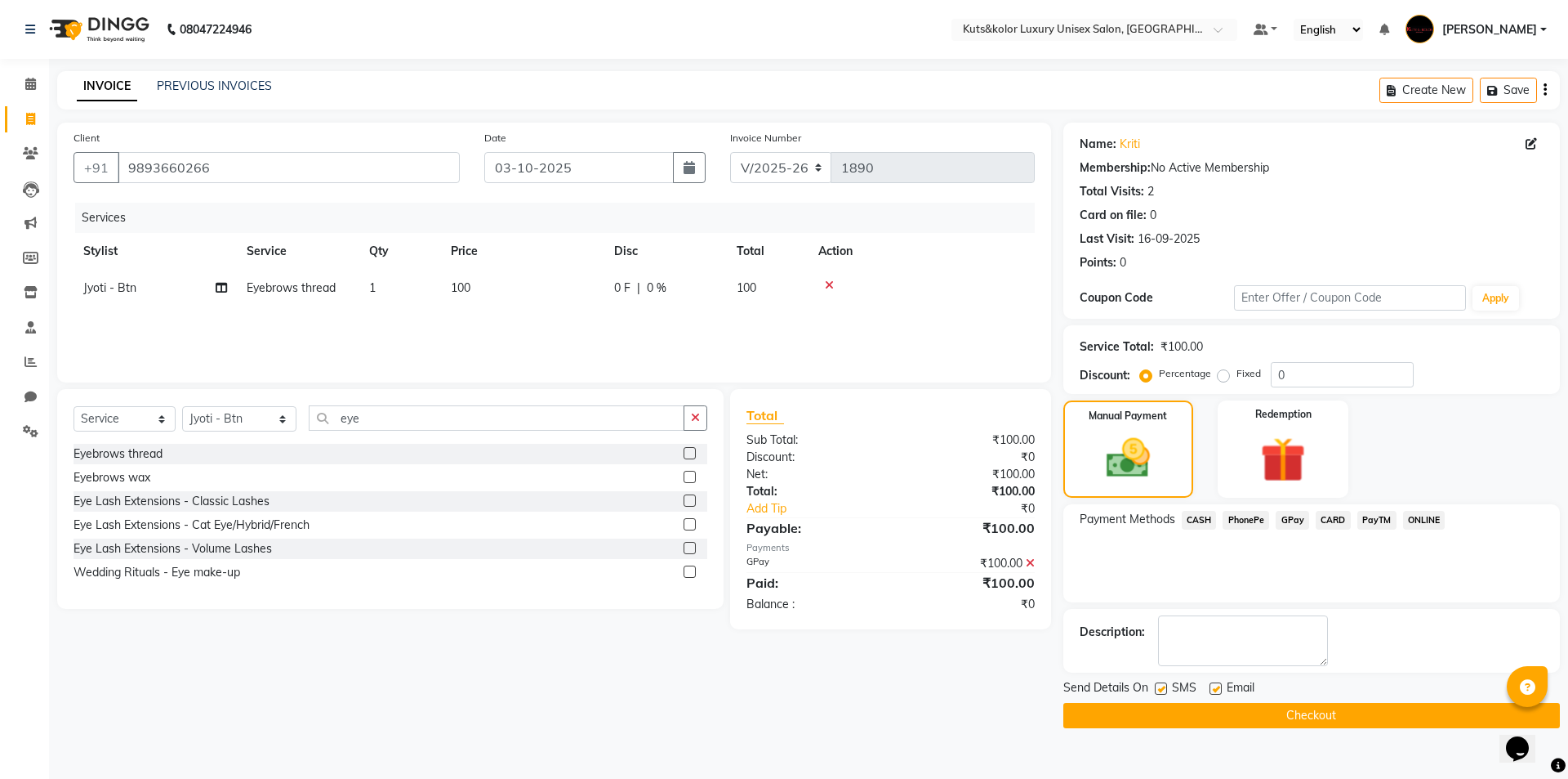
click at [1160, 685] on label at bounding box center [1160, 688] width 12 height 12
click at [1160, 685] on input "checkbox" at bounding box center [1160, 688] width 10 height 11
checkbox input "false"
click at [1154, 706] on button "Checkout" at bounding box center [1311, 715] width 496 height 26
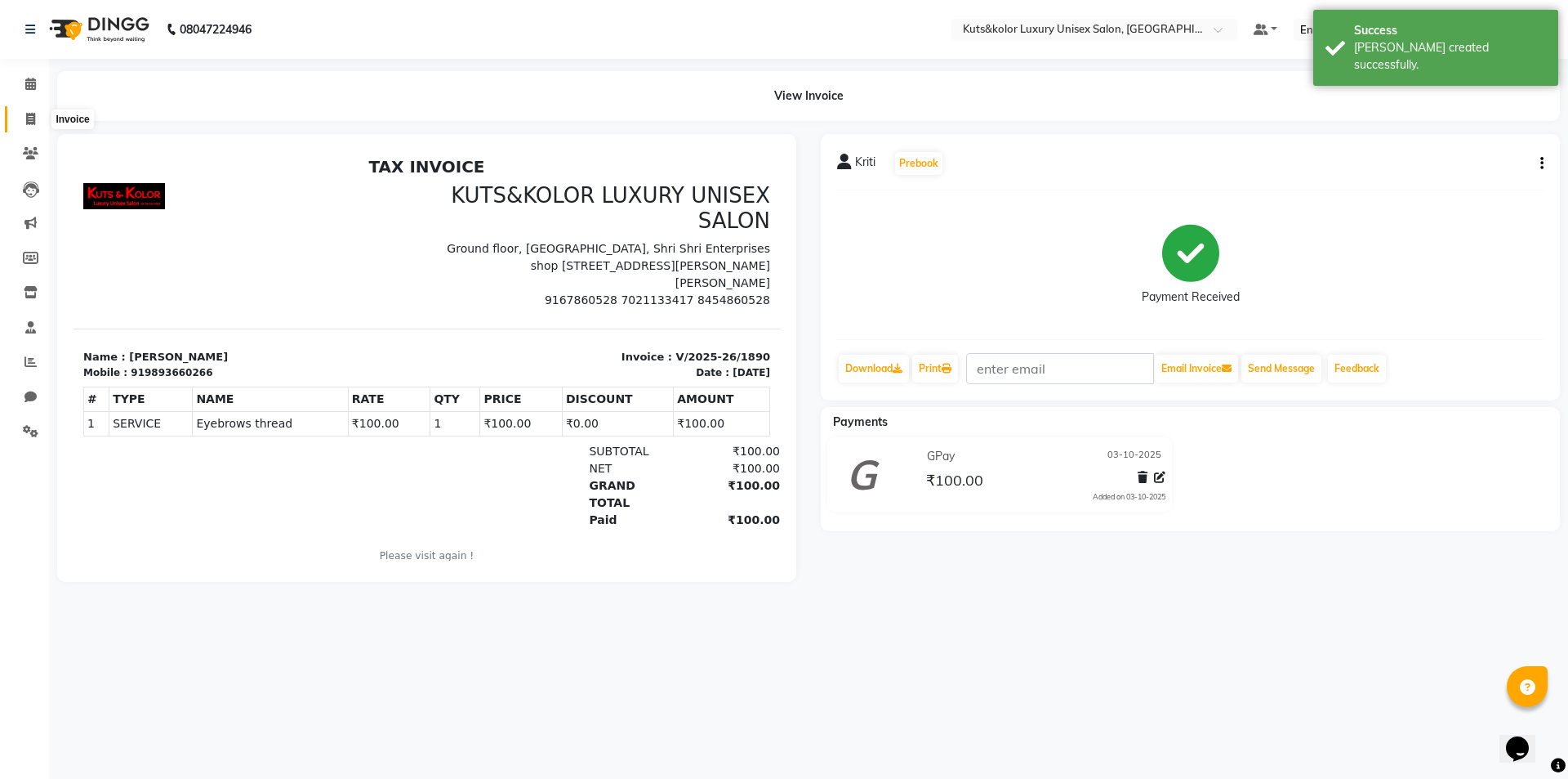
click at [32, 113] on icon at bounding box center [30, 118] width 9 height 12
select select "7374"
select select "service"
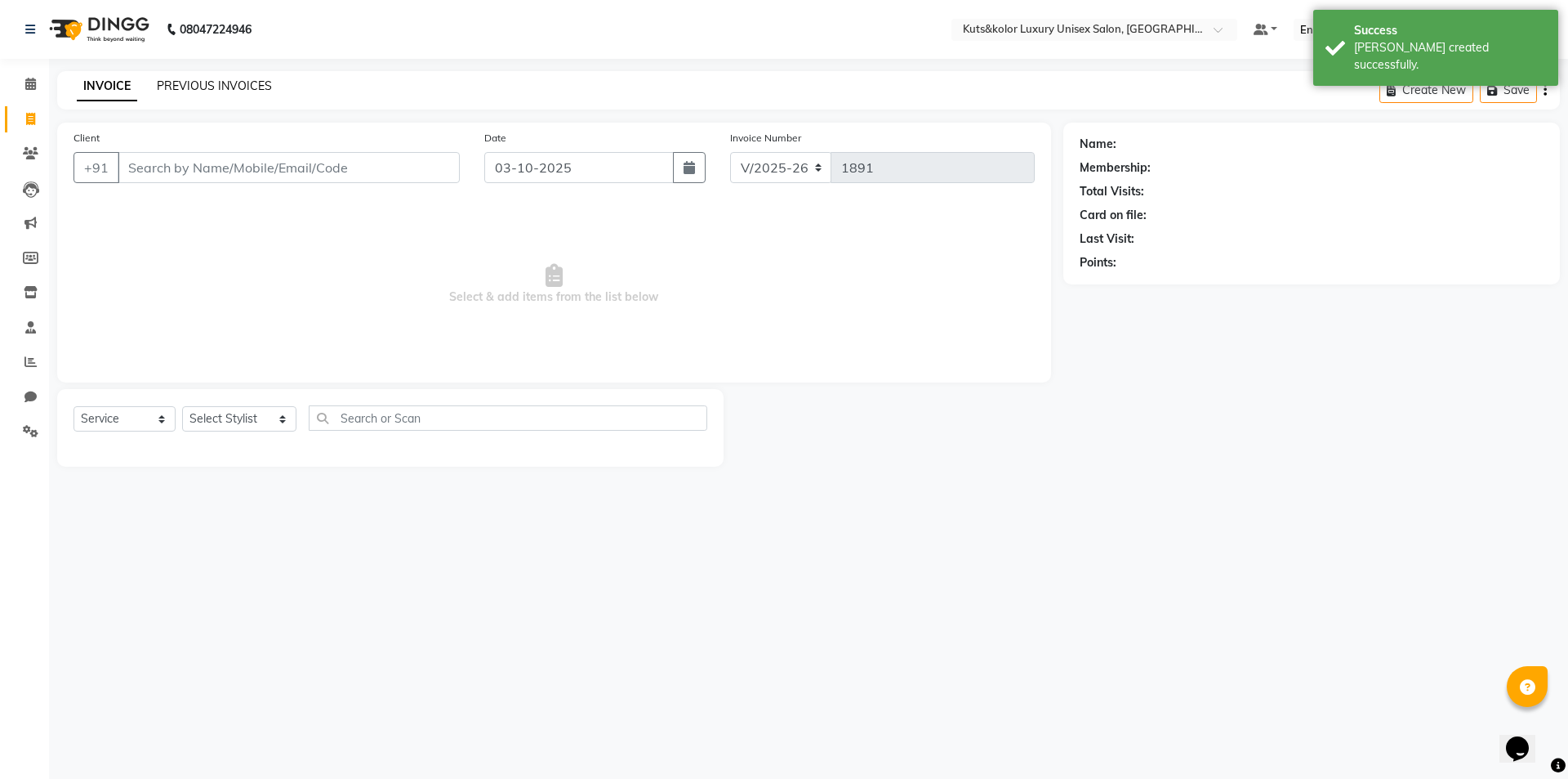
click at [260, 85] on link "PREVIOUS INVOICES" at bounding box center [214, 85] width 115 height 14
